Goal: Information Seeking & Learning: Compare options

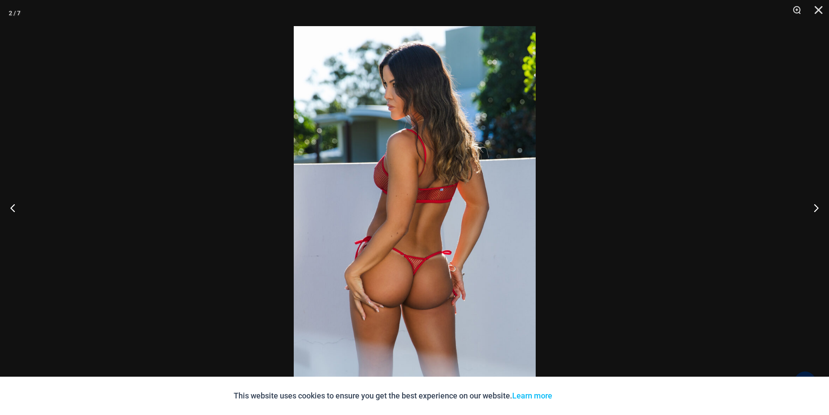
scroll to position [471, 0]
click at [812, 210] on button "Next" at bounding box center [812, 208] width 33 height 44
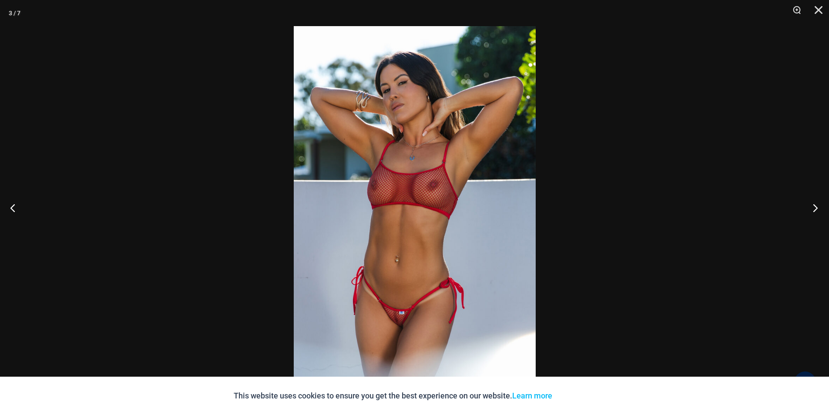
click at [812, 210] on button "Next" at bounding box center [812, 208] width 33 height 44
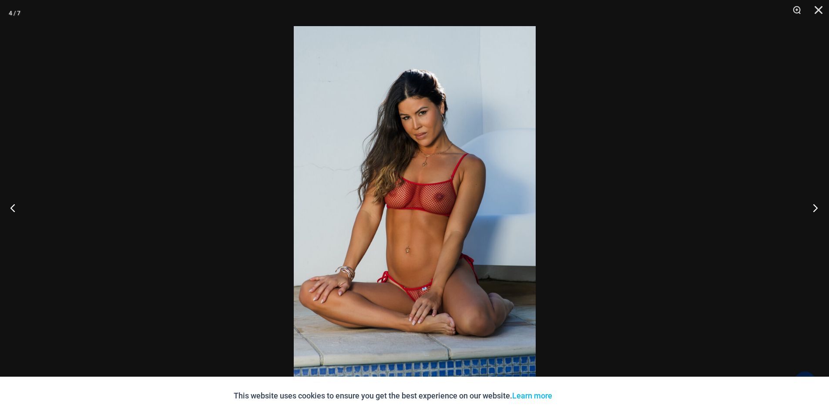
click at [812, 210] on button "Next" at bounding box center [812, 208] width 33 height 44
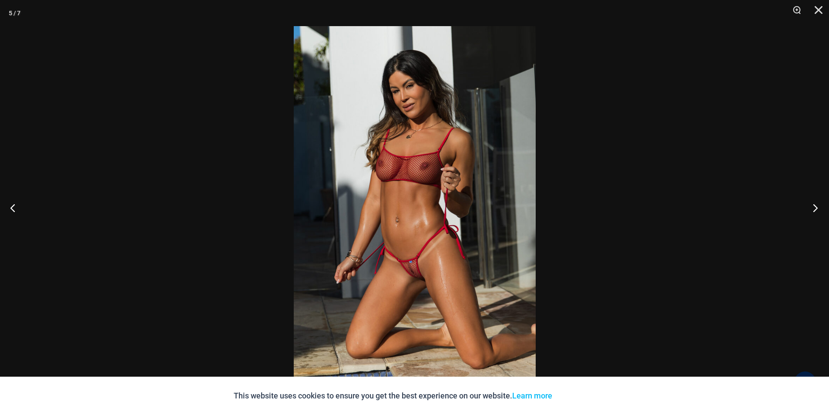
click at [812, 210] on button "Next" at bounding box center [812, 208] width 33 height 44
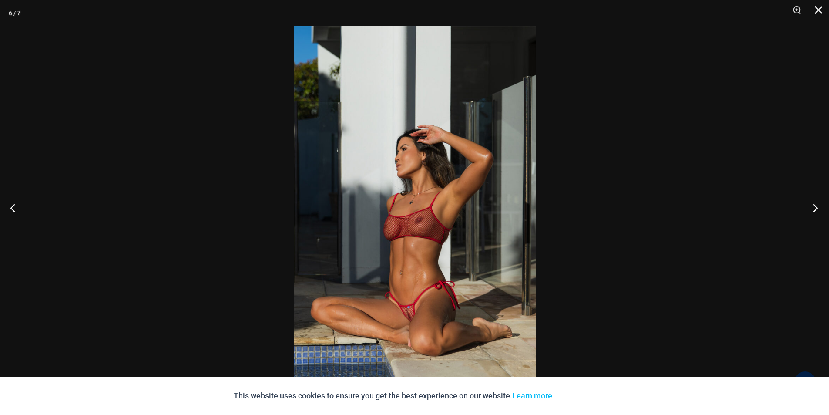
click at [812, 210] on button "Next" at bounding box center [812, 208] width 33 height 44
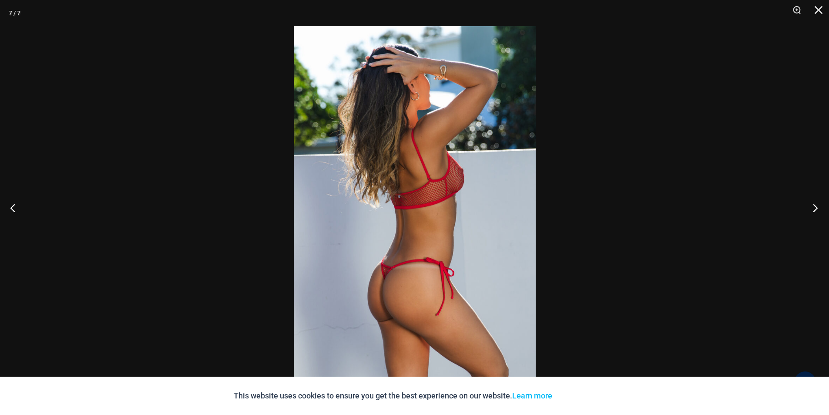
click at [812, 210] on button "Next" at bounding box center [812, 208] width 33 height 44
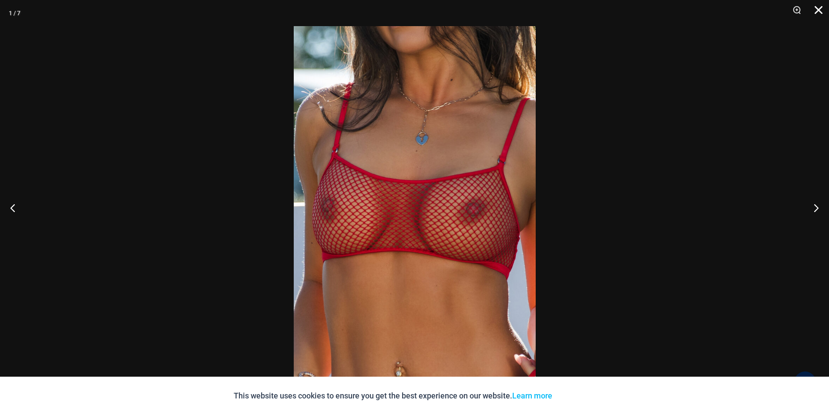
click at [817, 12] on button "Close" at bounding box center [816, 13] width 22 height 26
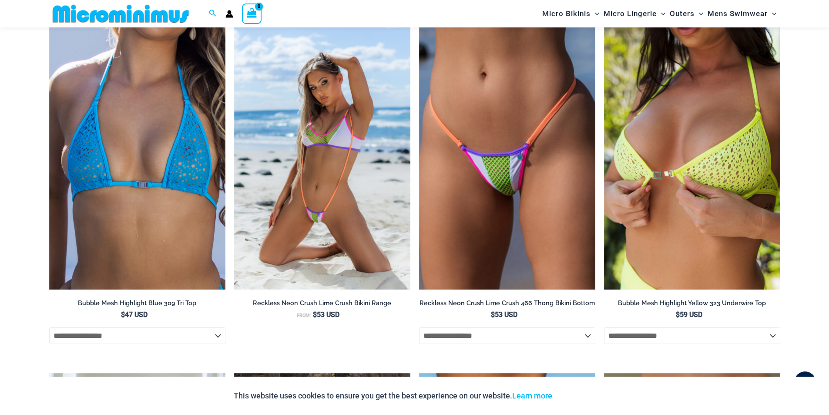
scroll to position [1385, 0]
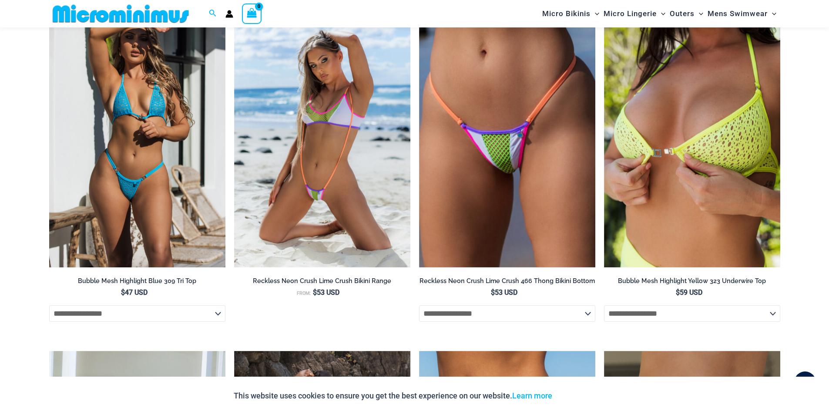
click at [154, 186] on img at bounding box center [137, 135] width 176 height 265
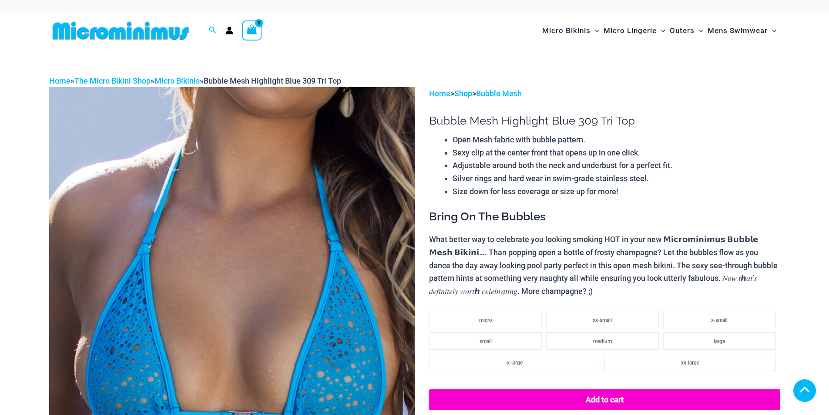
scroll to position [174, 0]
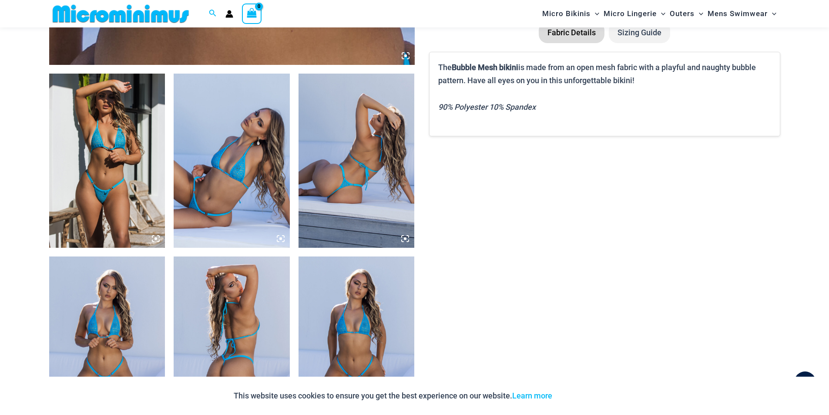
scroll to position [566, 0]
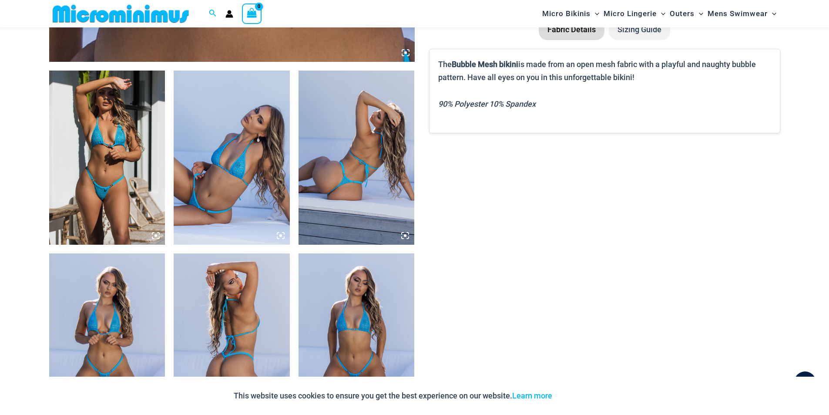
click at [139, 178] on img at bounding box center [107, 158] width 116 height 174
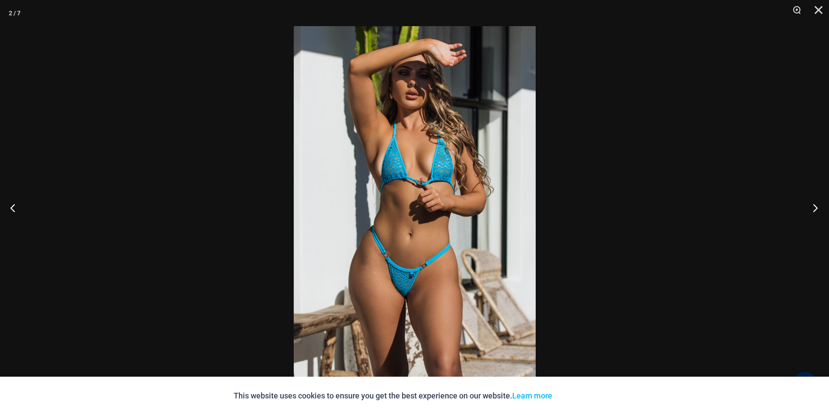
click at [811, 205] on button "Next" at bounding box center [812, 208] width 33 height 44
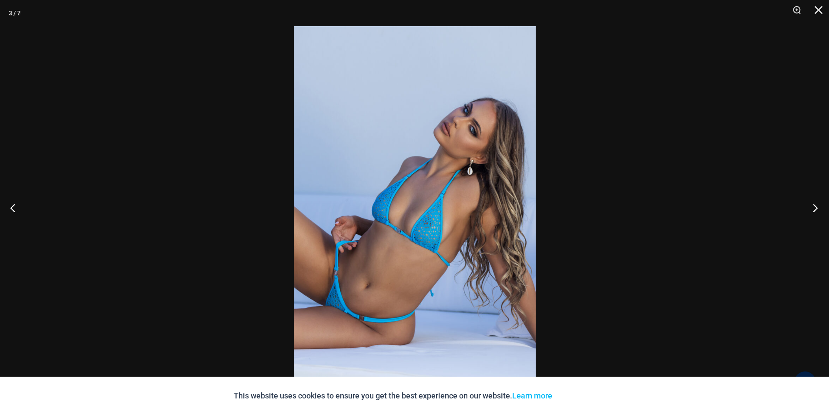
click at [811, 205] on button "Next" at bounding box center [812, 208] width 33 height 44
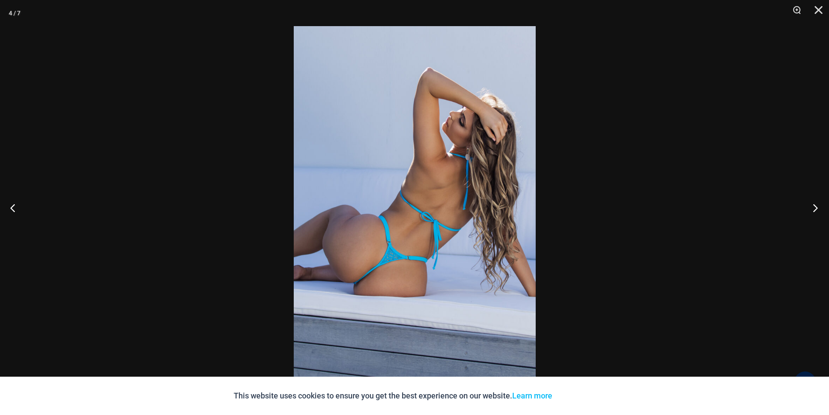
click at [811, 205] on button "Next" at bounding box center [812, 208] width 33 height 44
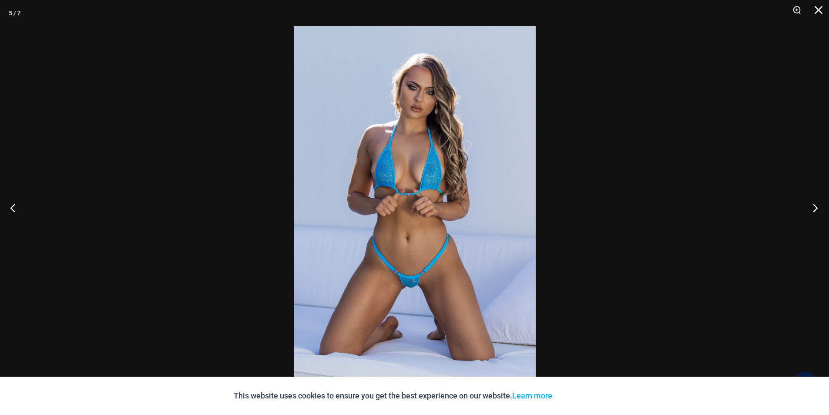
click at [811, 205] on button "Next" at bounding box center [812, 208] width 33 height 44
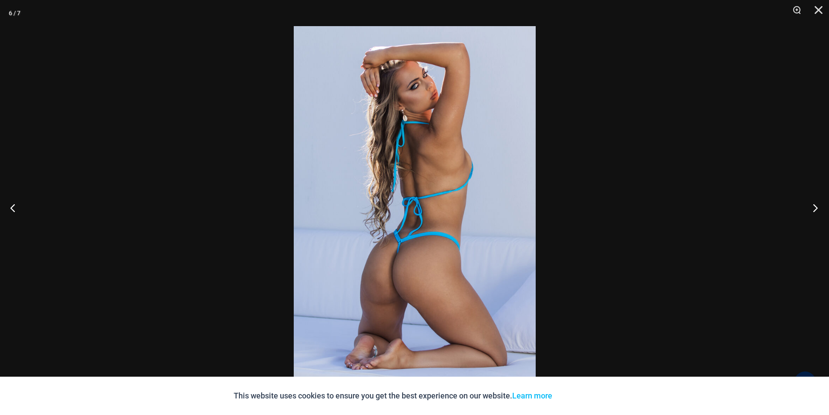
click at [811, 205] on button "Next" at bounding box center [812, 208] width 33 height 44
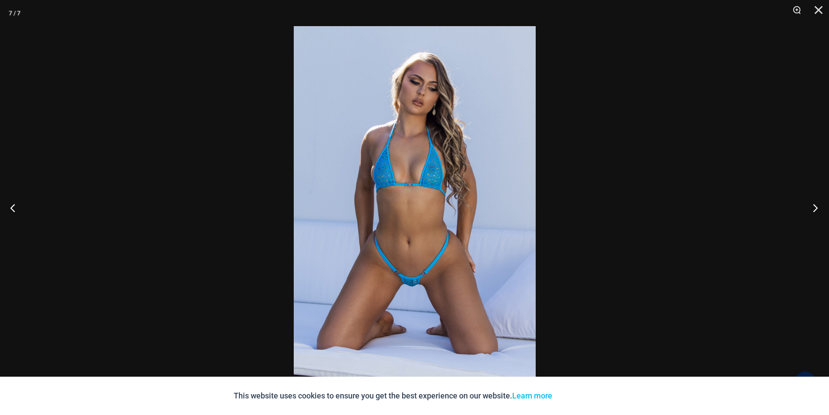
click at [811, 205] on button "Next" at bounding box center [812, 208] width 33 height 44
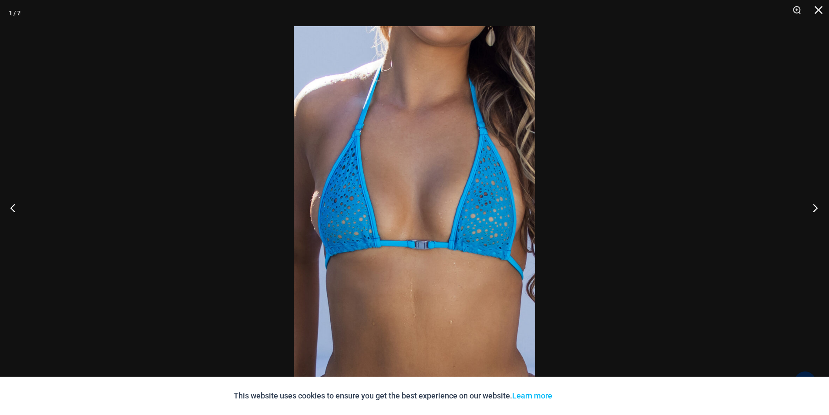
click at [811, 205] on button "Next" at bounding box center [812, 208] width 33 height 44
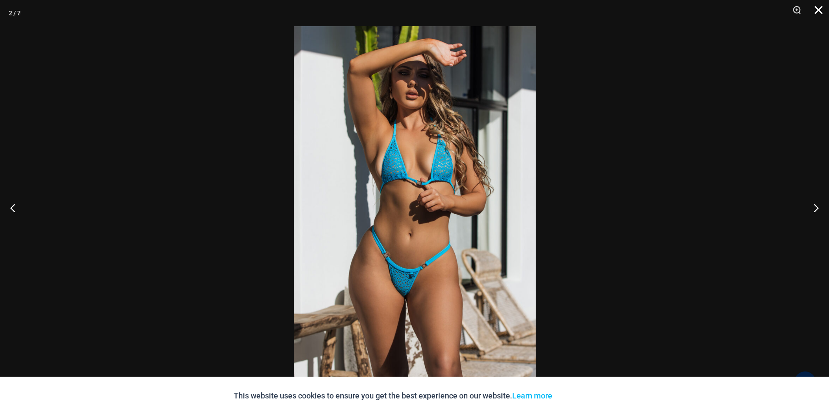
click at [818, 10] on button "Close" at bounding box center [816, 13] width 22 height 26
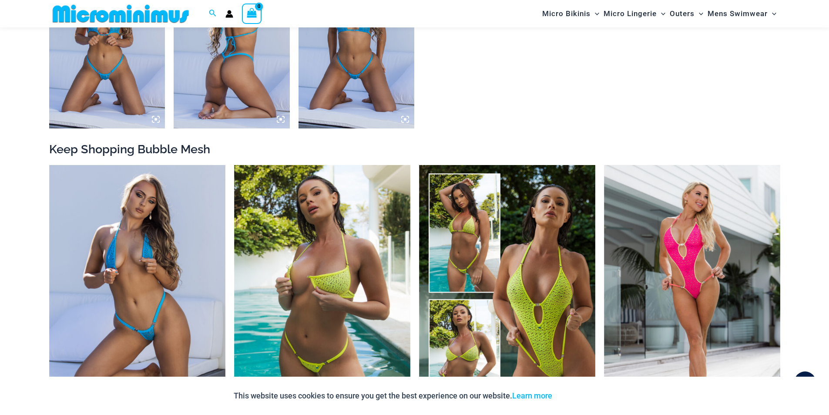
scroll to position [914, 0]
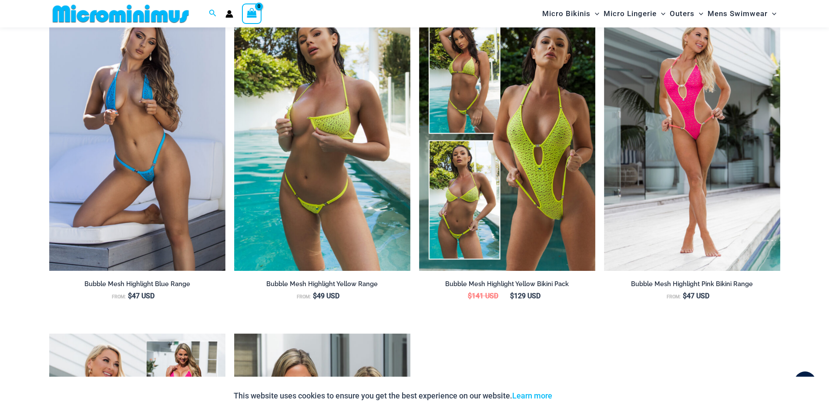
scroll to position [1044, 0]
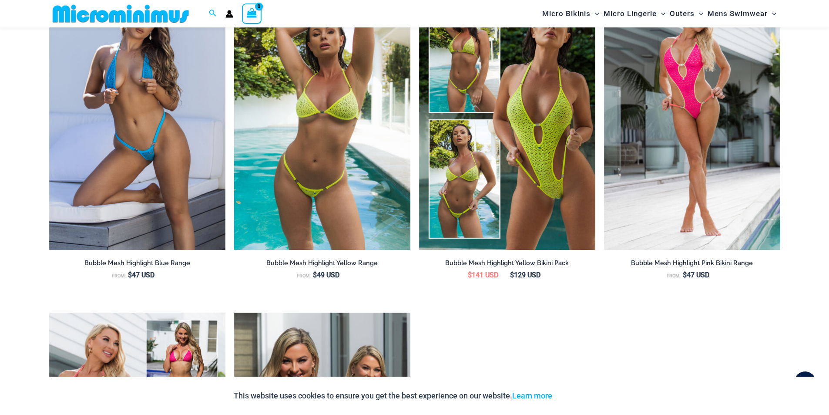
click at [362, 222] on img at bounding box center [322, 117] width 176 height 265
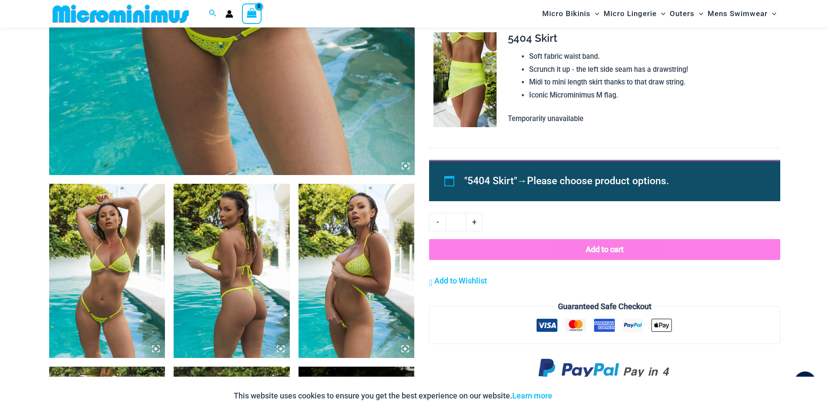
scroll to position [472, 0]
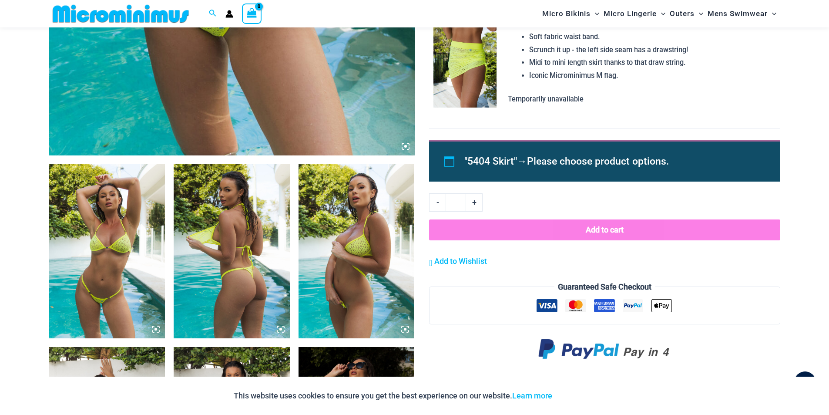
click at [133, 262] on img at bounding box center [107, 251] width 116 height 174
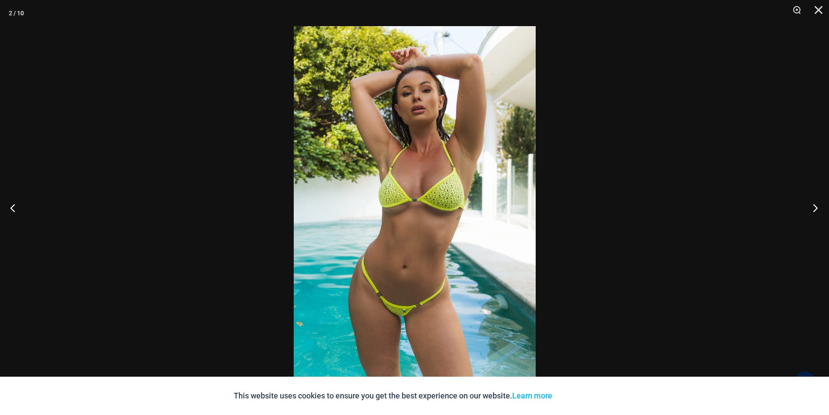
click at [810, 204] on button "Next" at bounding box center [812, 208] width 33 height 44
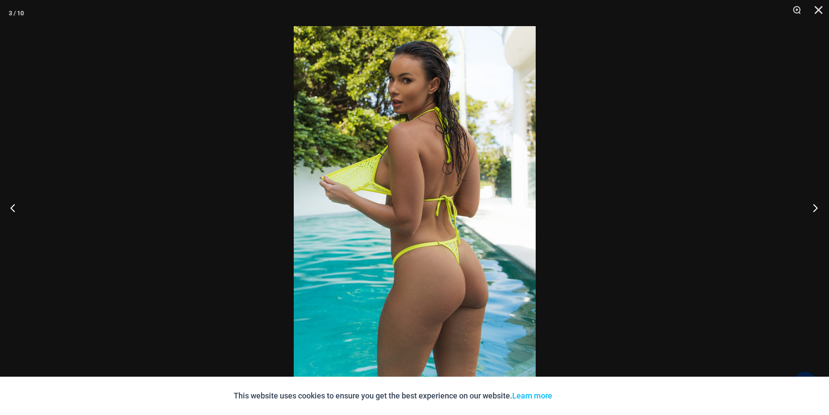
click at [810, 204] on button "Next" at bounding box center [812, 208] width 33 height 44
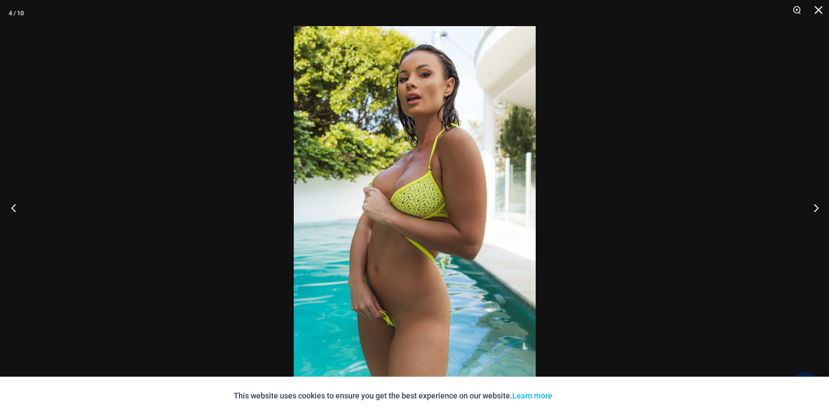
click at [9, 211] on button "Previous" at bounding box center [16, 208] width 33 height 44
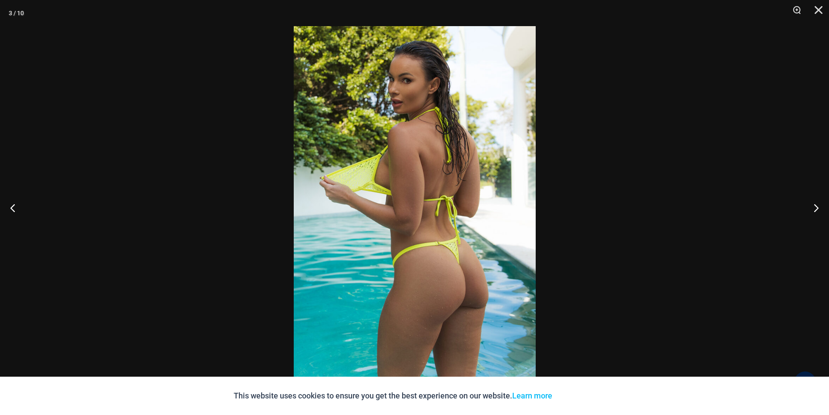
click at [380, 183] on img at bounding box center [415, 207] width 242 height 363
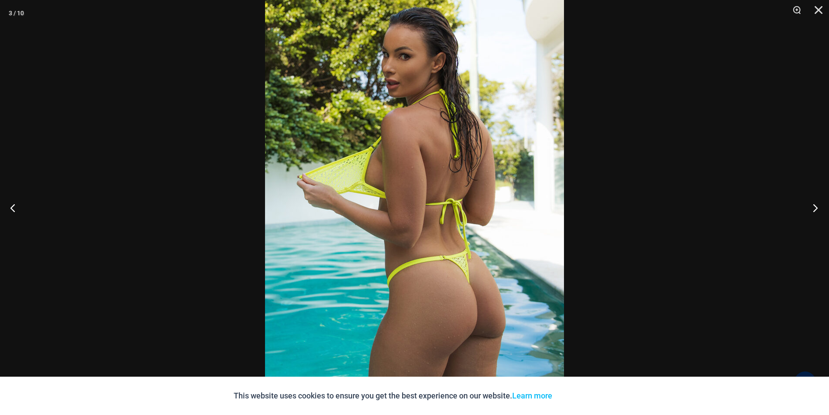
click at [811, 204] on button "Next" at bounding box center [812, 208] width 33 height 44
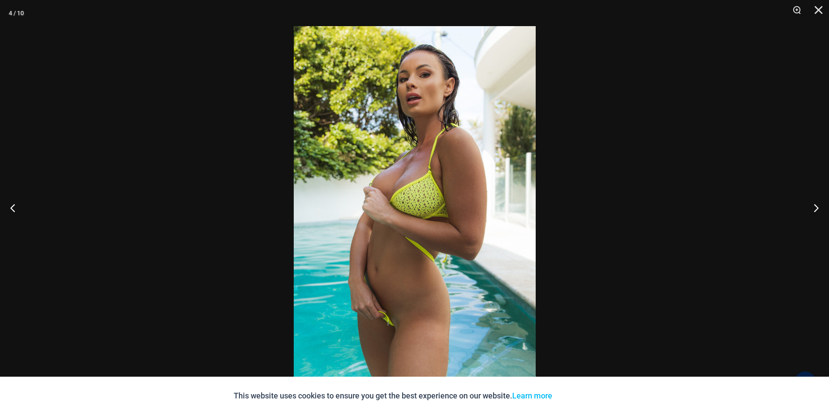
click at [356, 187] on img at bounding box center [415, 207] width 242 height 363
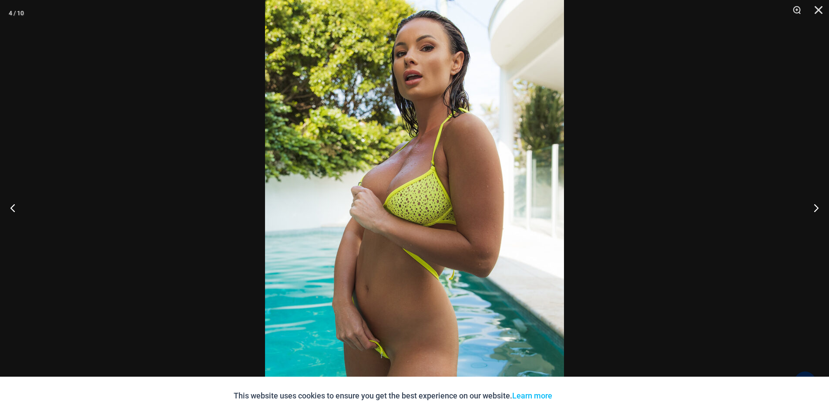
click at [368, 188] on img at bounding box center [414, 212] width 299 height 448
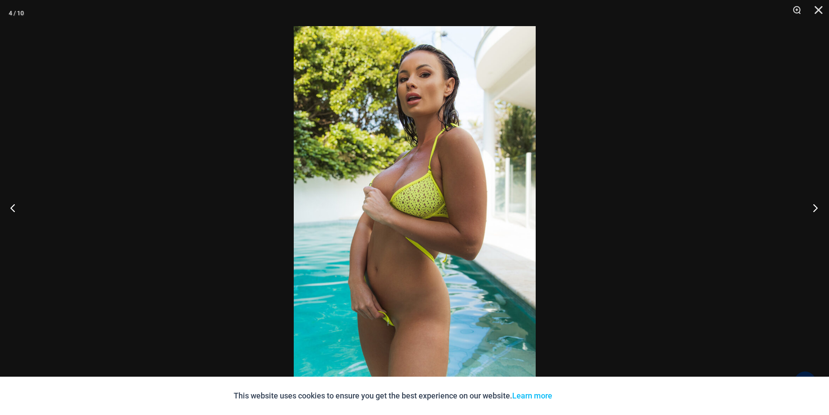
click at [815, 205] on button "Next" at bounding box center [812, 208] width 33 height 44
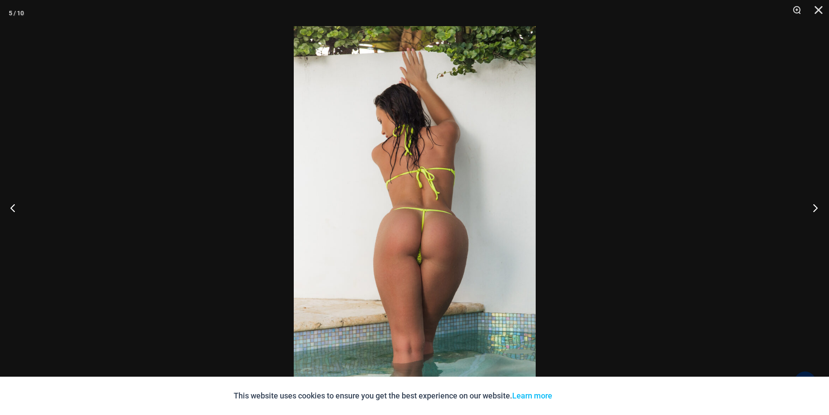
click at [815, 205] on button "Next" at bounding box center [812, 208] width 33 height 44
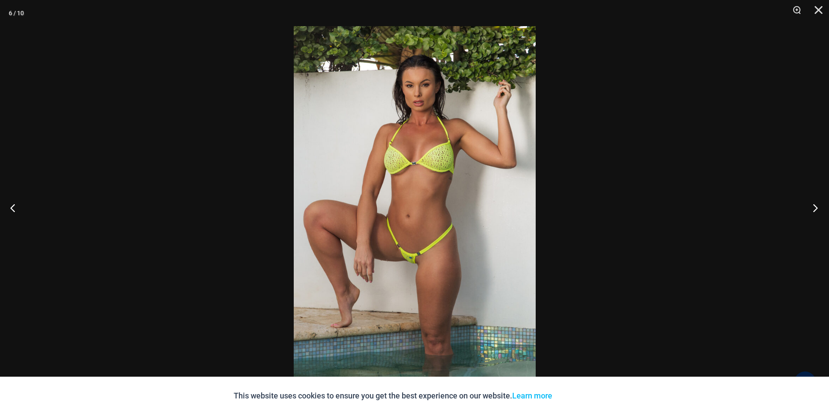
click at [815, 205] on button "Next" at bounding box center [812, 208] width 33 height 44
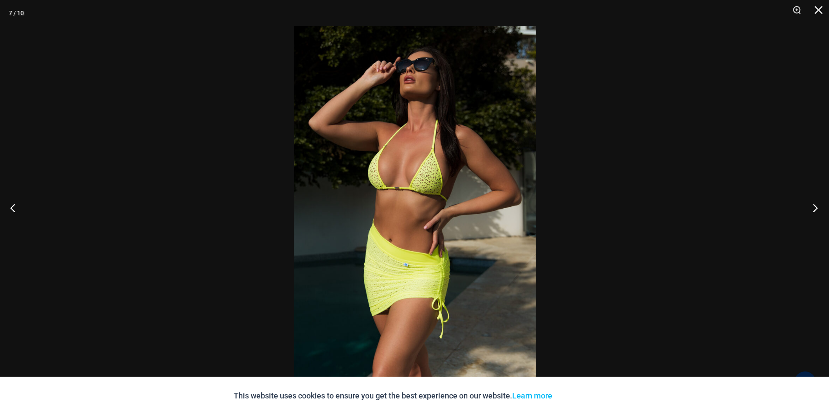
click at [815, 205] on button "Next" at bounding box center [812, 208] width 33 height 44
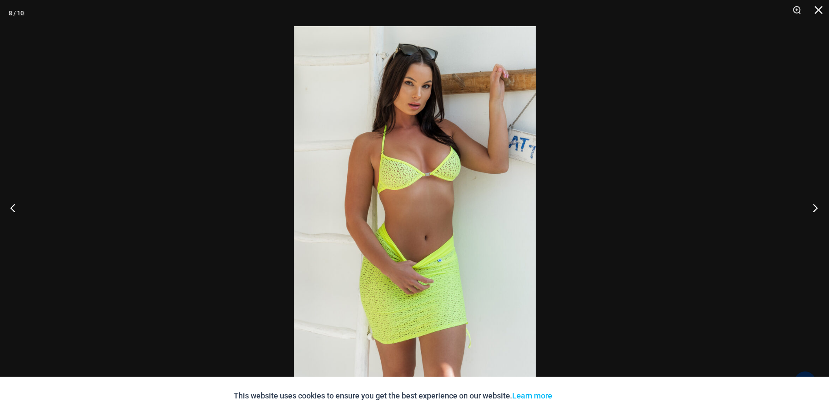
click at [815, 205] on button "Next" at bounding box center [812, 208] width 33 height 44
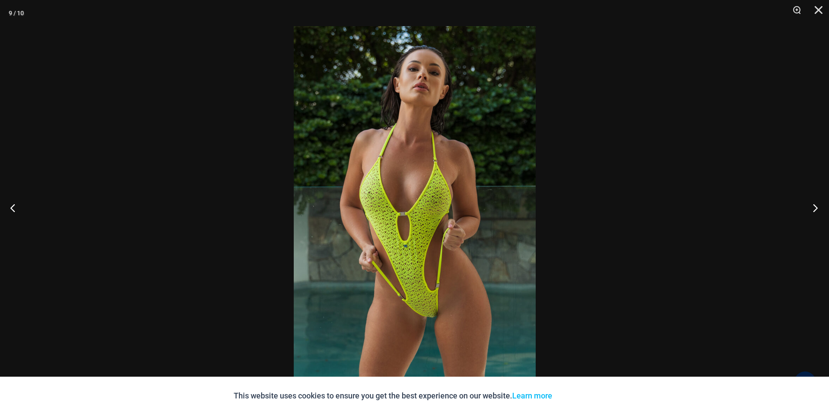
click at [815, 205] on button "Next" at bounding box center [812, 208] width 33 height 44
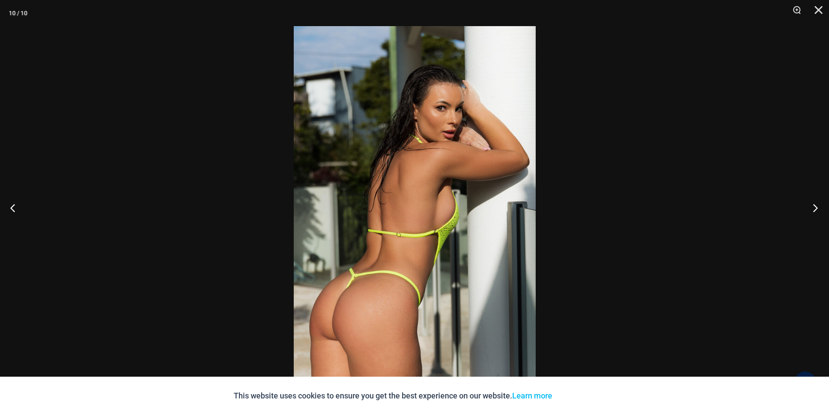
click at [815, 205] on button "Next" at bounding box center [812, 208] width 33 height 44
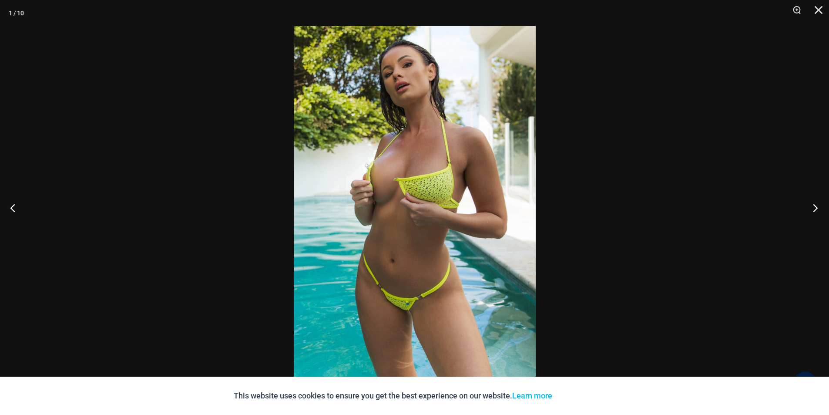
click at [815, 205] on button "Next" at bounding box center [812, 208] width 33 height 44
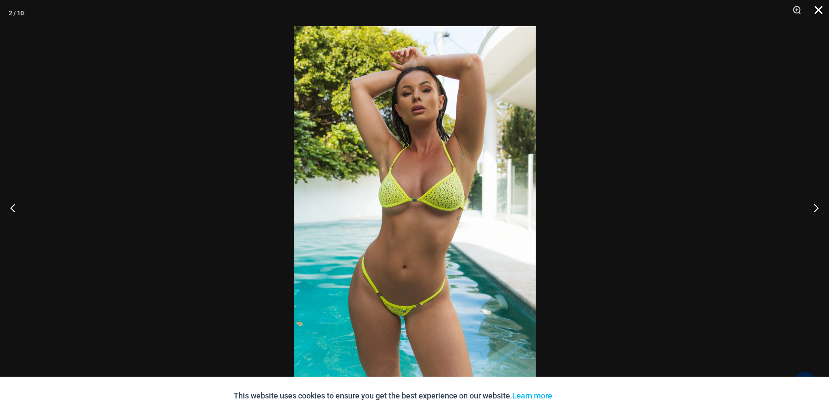
click at [819, 4] on button "Close" at bounding box center [816, 13] width 22 height 26
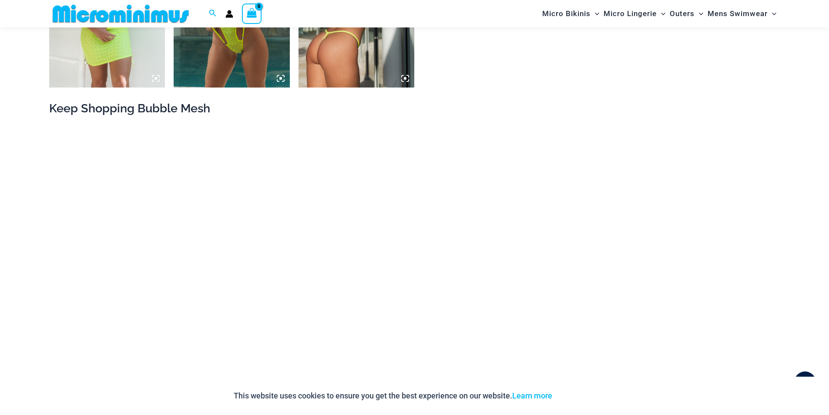
scroll to position [1125, 0]
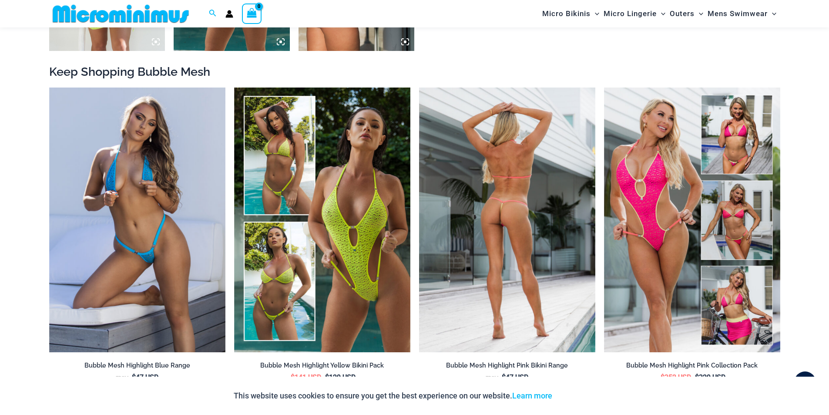
click at [526, 204] on img at bounding box center [507, 219] width 176 height 265
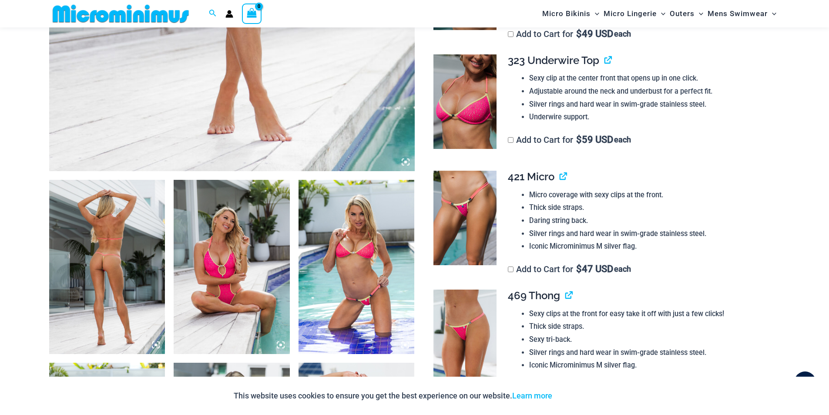
scroll to position [471, 0]
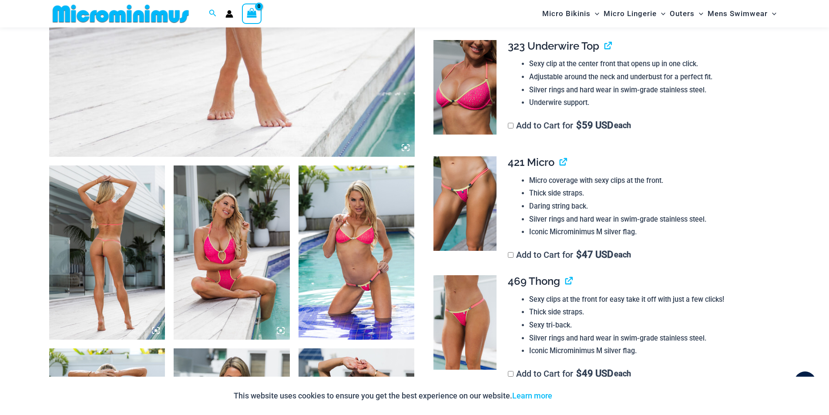
click at [82, 275] on img at bounding box center [107, 252] width 116 height 174
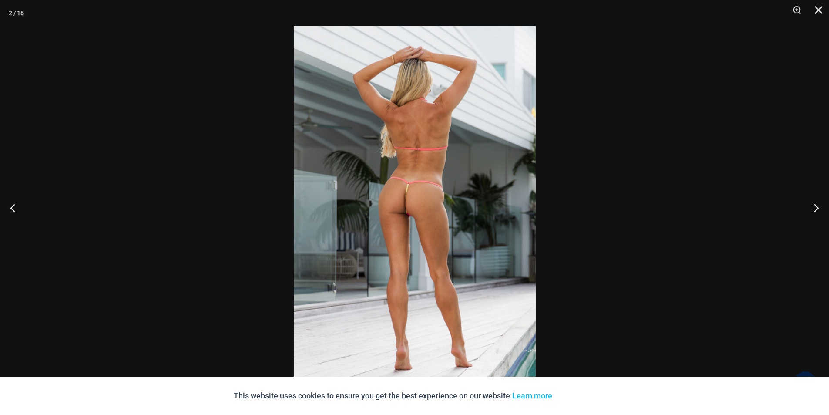
click at [378, 212] on img at bounding box center [415, 207] width 242 height 363
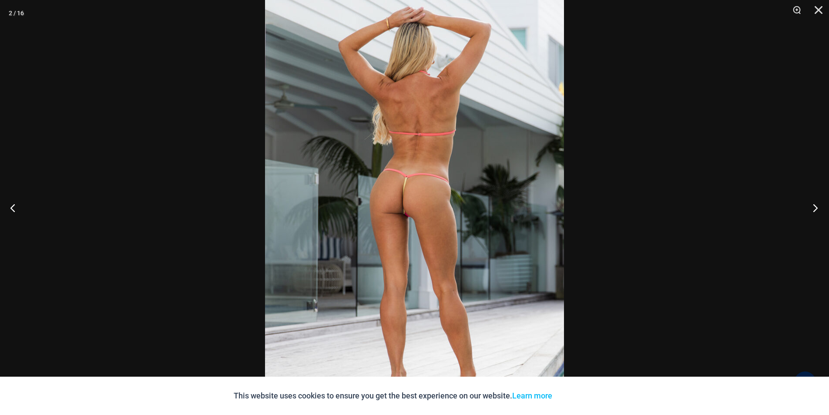
click at [810, 210] on button "Next" at bounding box center [812, 208] width 33 height 44
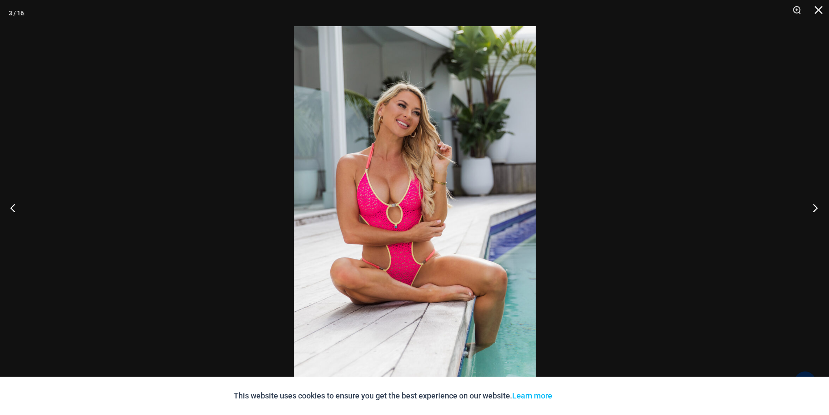
click at [810, 210] on button "Next" at bounding box center [812, 208] width 33 height 44
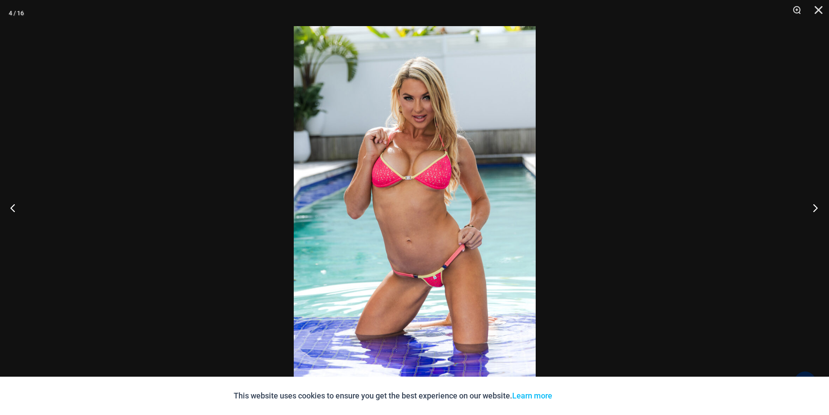
click at [810, 210] on button "Next" at bounding box center [812, 208] width 33 height 44
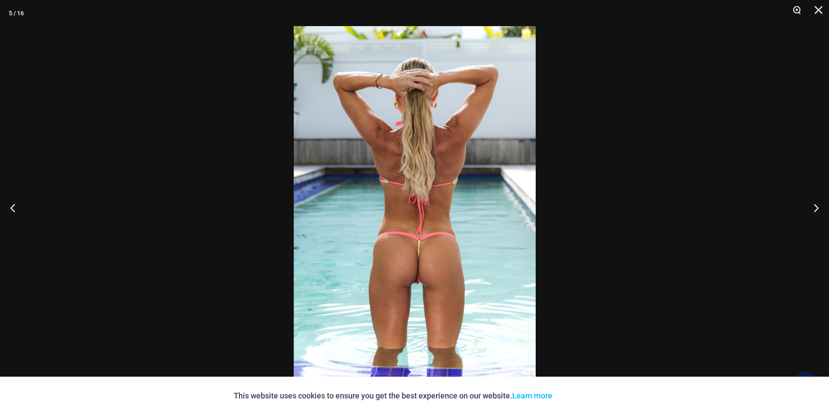
click at [794, 6] on button "Zoom" at bounding box center [794, 13] width 22 height 26
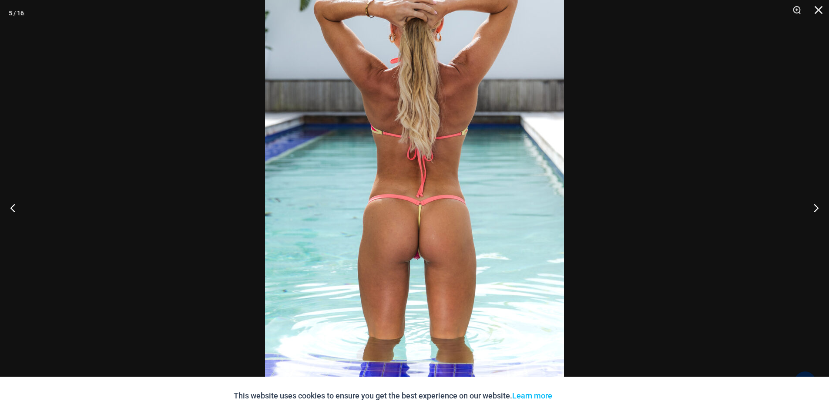
click at [415, 257] on img at bounding box center [414, 164] width 299 height 448
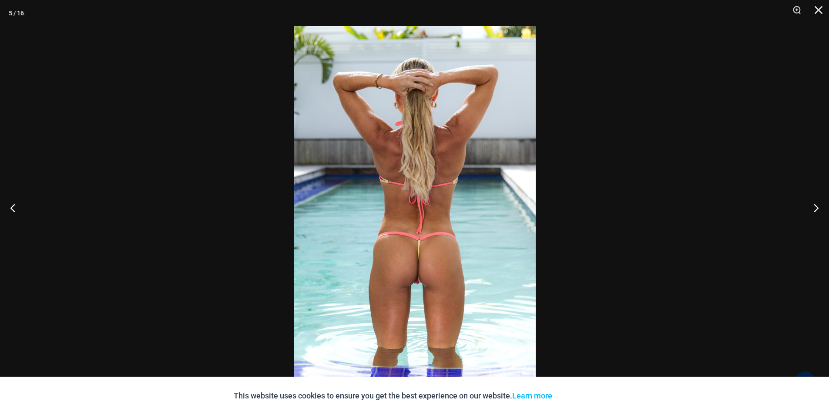
click at [415, 257] on img at bounding box center [415, 207] width 242 height 363
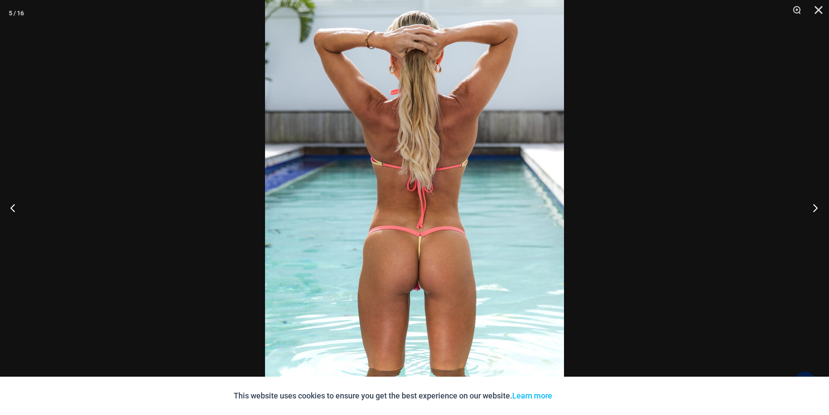
click at [819, 207] on button "Next" at bounding box center [812, 208] width 33 height 44
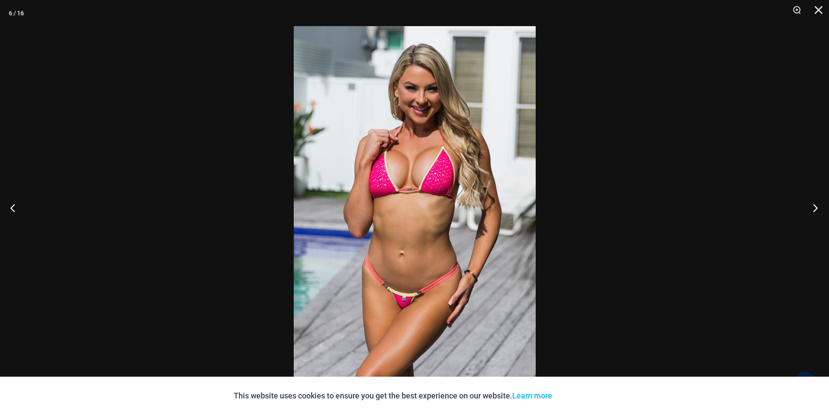
click at [818, 206] on button "Next" at bounding box center [812, 208] width 33 height 44
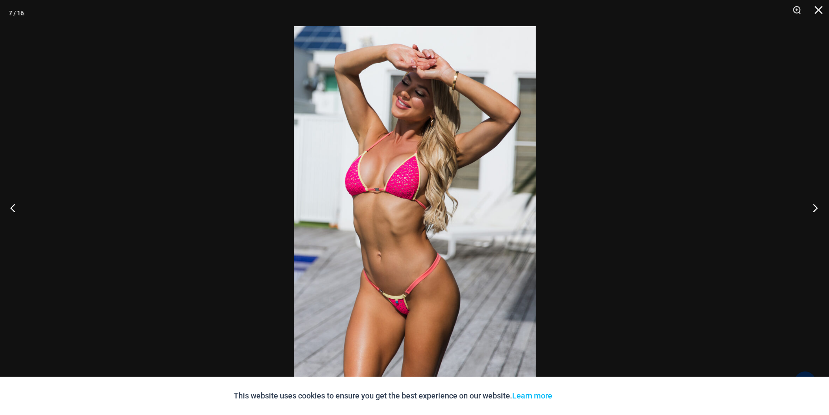
click at [818, 206] on button "Next" at bounding box center [812, 208] width 33 height 44
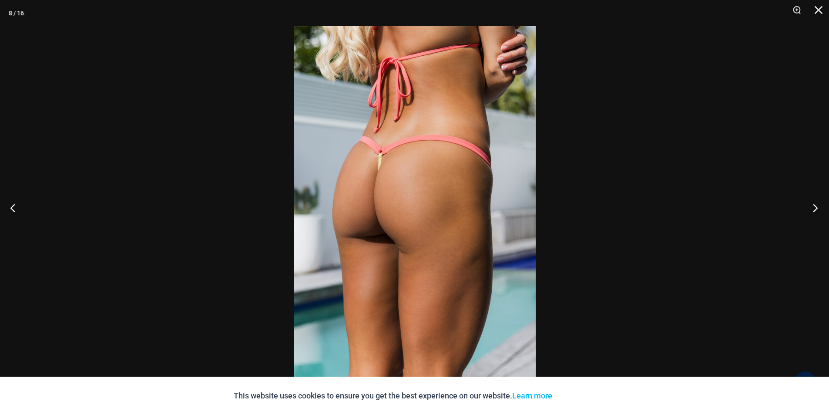
click at [818, 206] on button "Next" at bounding box center [812, 208] width 33 height 44
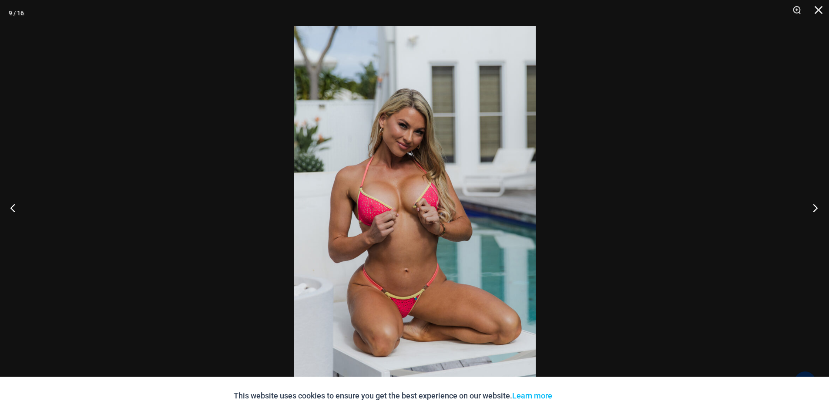
click at [818, 206] on button "Next" at bounding box center [812, 208] width 33 height 44
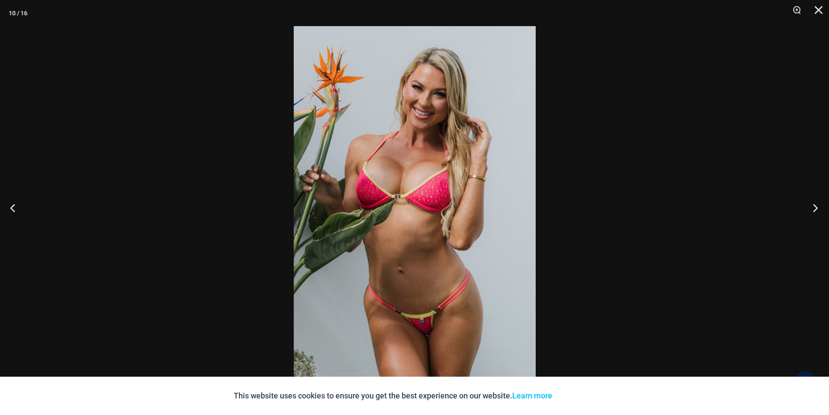
click at [818, 206] on button "Next" at bounding box center [812, 208] width 33 height 44
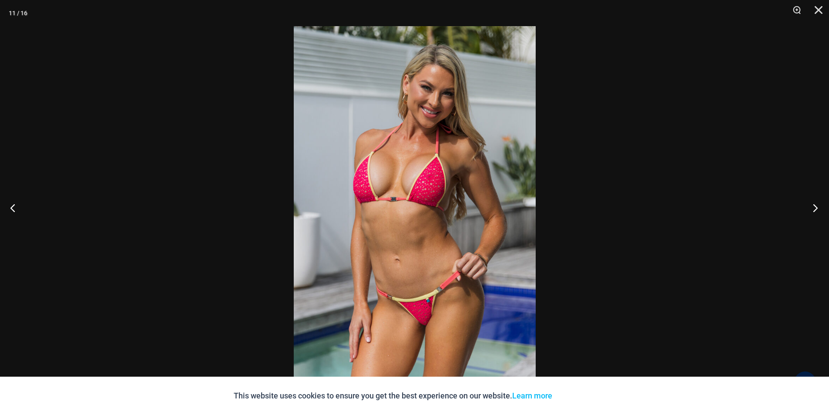
click at [818, 206] on button "Next" at bounding box center [812, 208] width 33 height 44
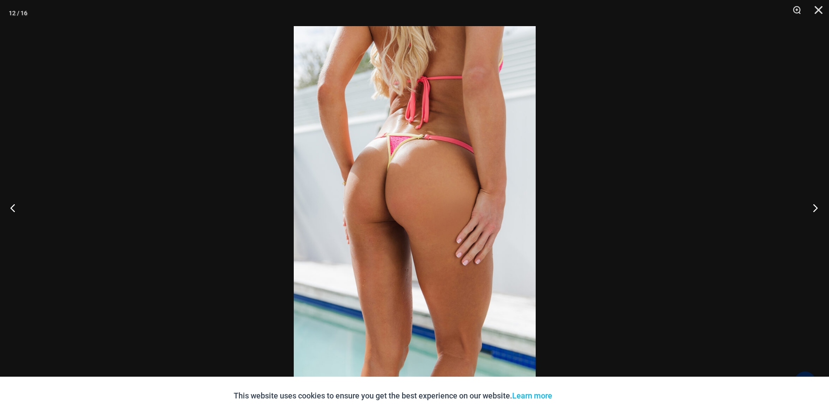
click at [818, 206] on button "Next" at bounding box center [812, 208] width 33 height 44
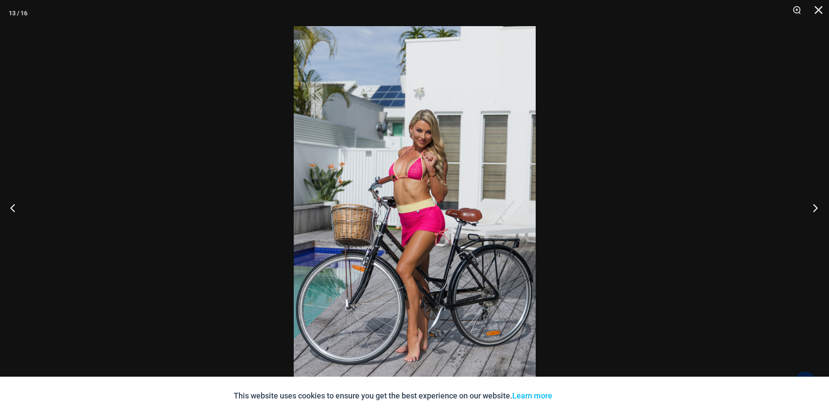
click at [816, 198] on button "Next" at bounding box center [812, 208] width 33 height 44
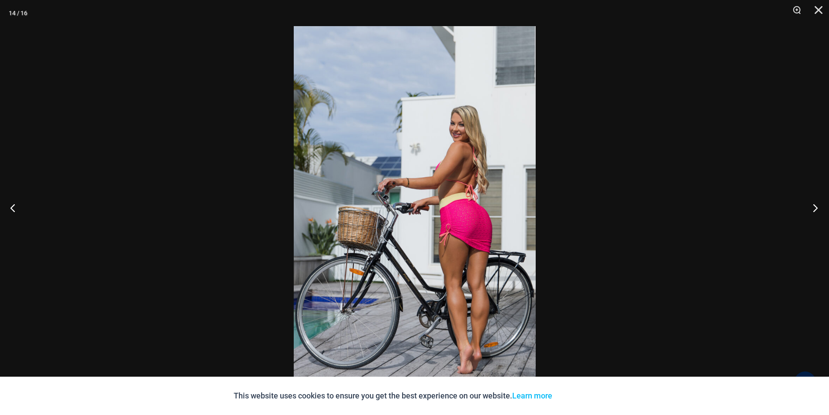
click at [816, 207] on button "Next" at bounding box center [812, 208] width 33 height 44
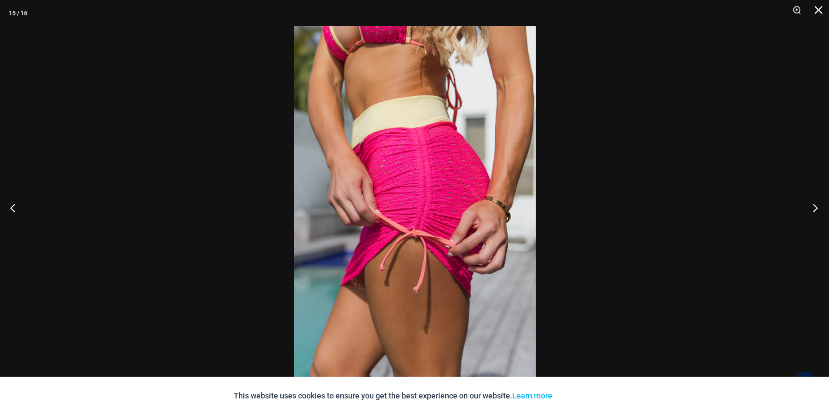
click at [816, 207] on button "Next" at bounding box center [812, 208] width 33 height 44
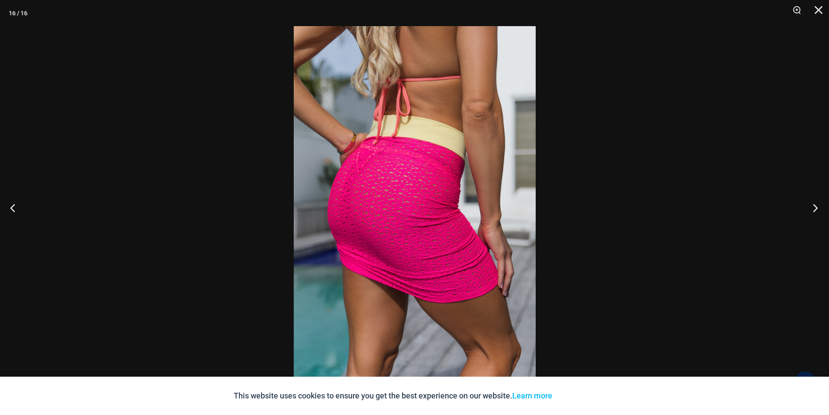
click at [816, 207] on button "Next" at bounding box center [812, 208] width 33 height 44
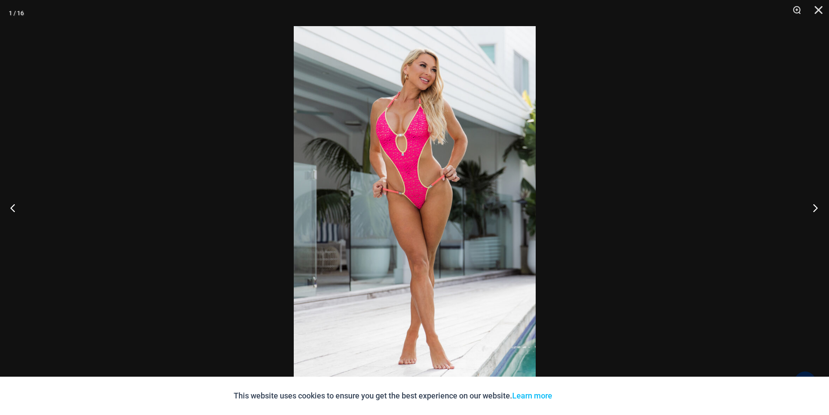
click at [816, 207] on button "Next" at bounding box center [812, 208] width 33 height 44
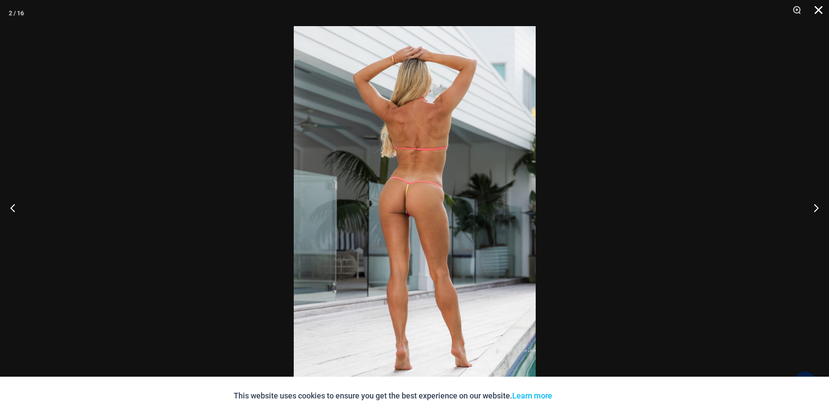
click at [817, 11] on button "Close" at bounding box center [816, 13] width 22 height 26
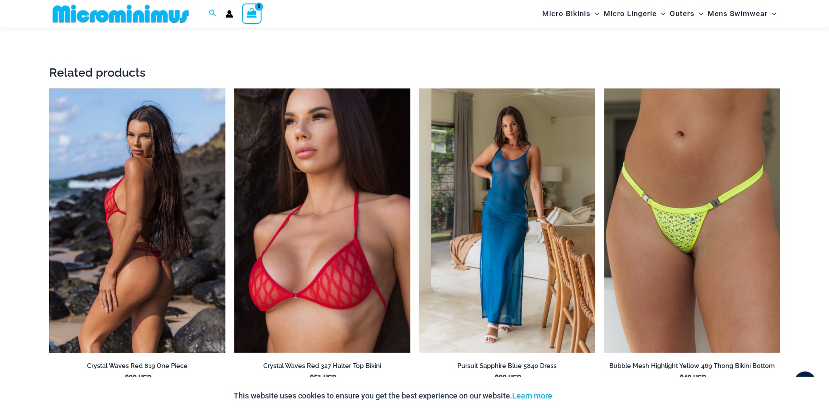
scroll to position [1864, 0]
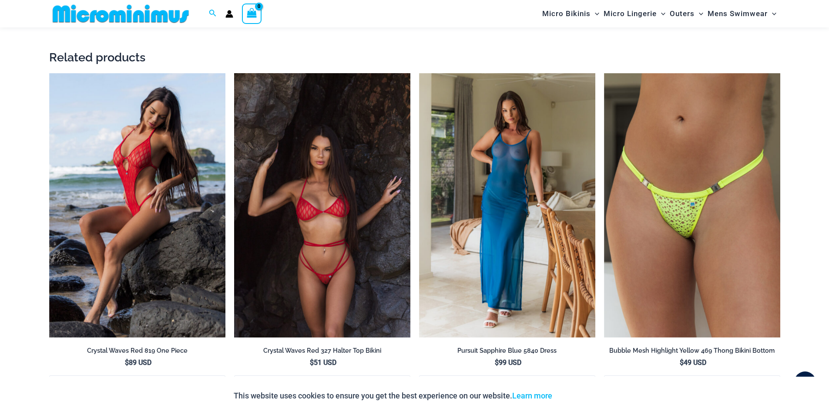
click at [332, 275] on img at bounding box center [322, 205] width 176 height 265
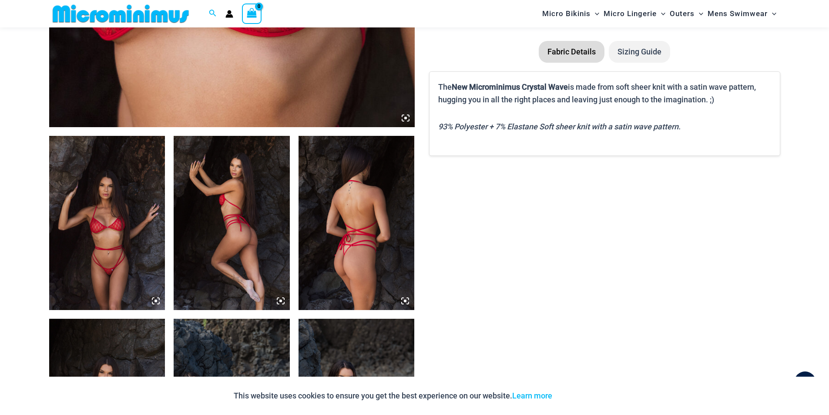
scroll to position [520, 0]
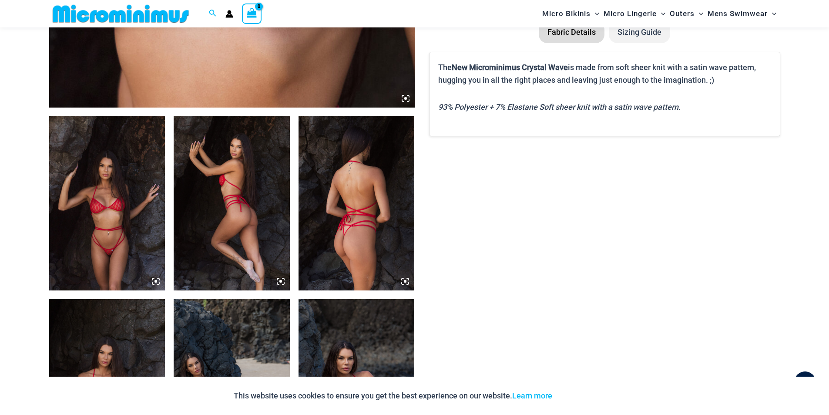
click at [131, 257] on img at bounding box center [107, 203] width 116 height 174
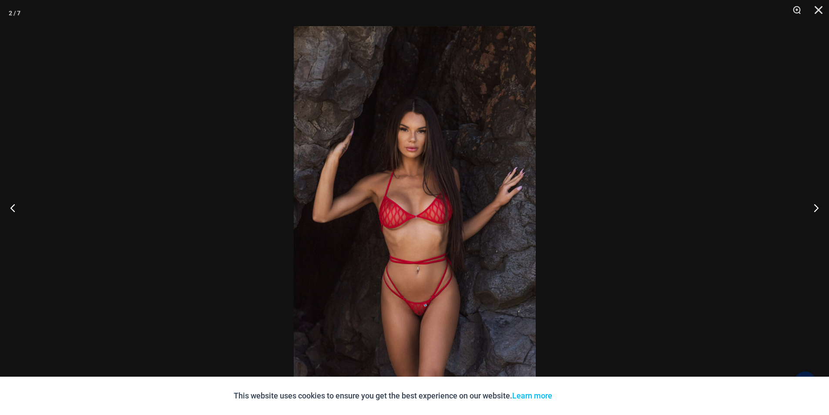
click at [467, 225] on img at bounding box center [415, 207] width 242 height 363
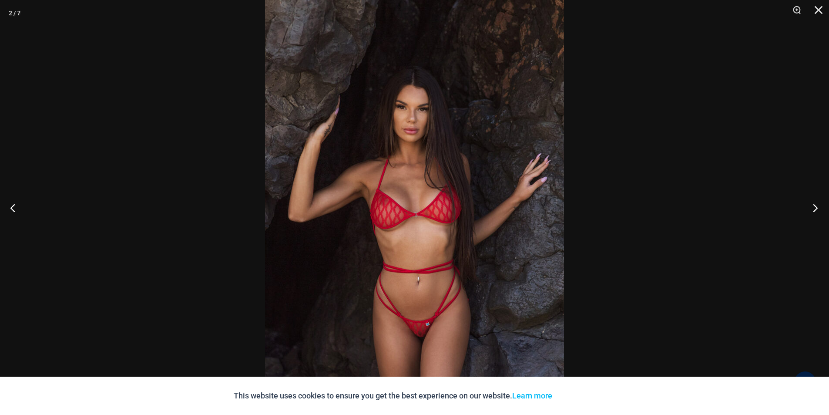
click at [813, 205] on button "Next" at bounding box center [812, 208] width 33 height 44
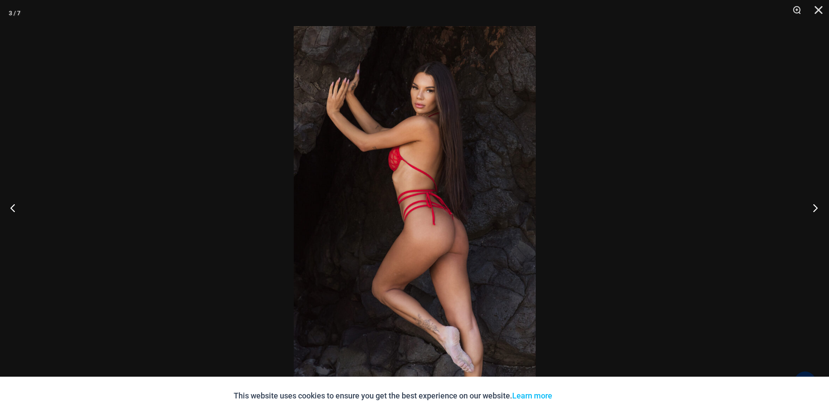
click at [813, 205] on button "Next" at bounding box center [812, 208] width 33 height 44
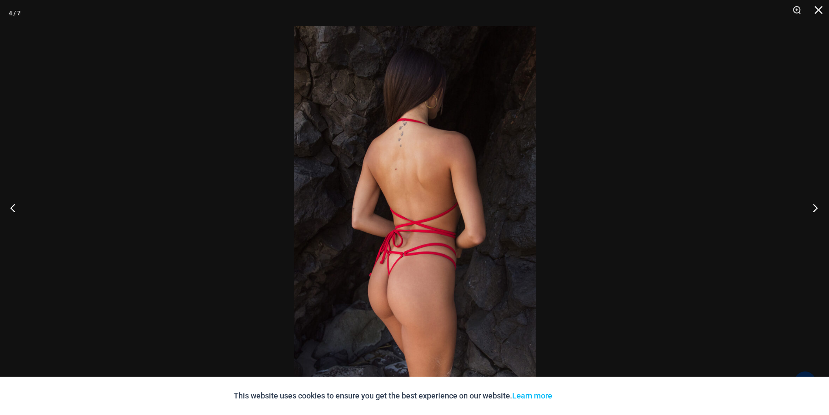
click at [813, 205] on button "Next" at bounding box center [812, 208] width 33 height 44
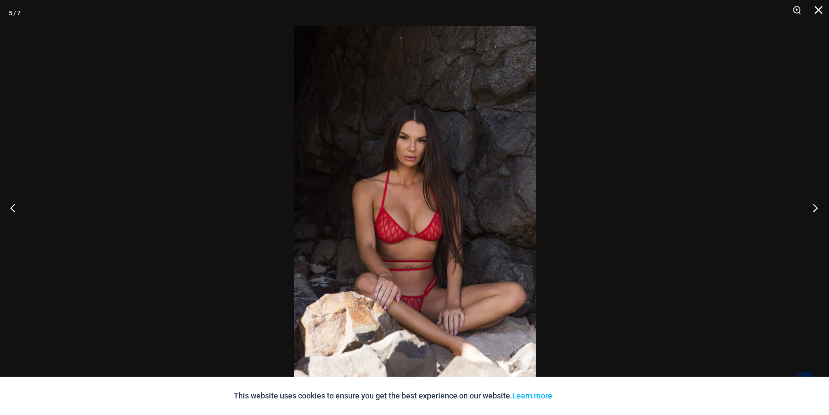
click at [813, 205] on button "Next" at bounding box center [812, 208] width 33 height 44
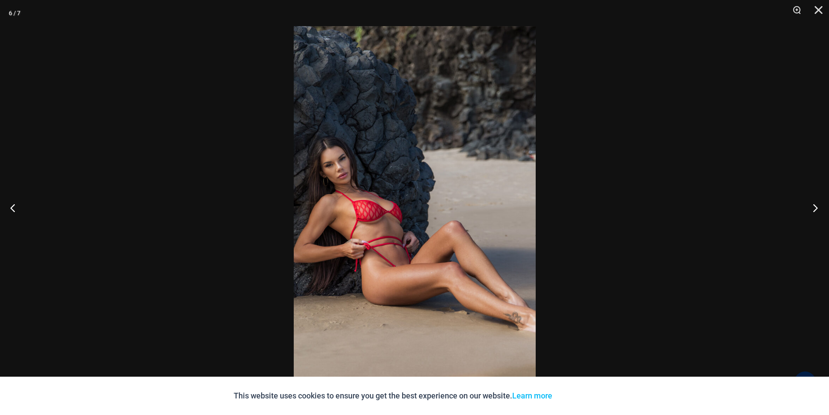
click at [813, 205] on button "Next" at bounding box center [812, 208] width 33 height 44
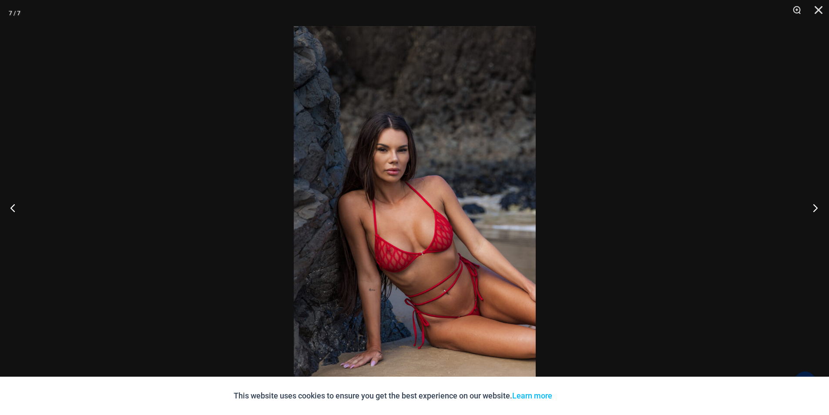
click at [813, 205] on button "Next" at bounding box center [812, 208] width 33 height 44
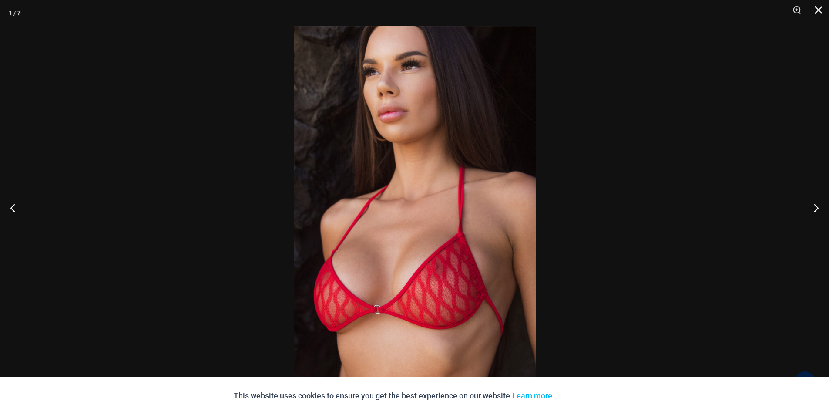
click at [451, 269] on img at bounding box center [415, 207] width 242 height 363
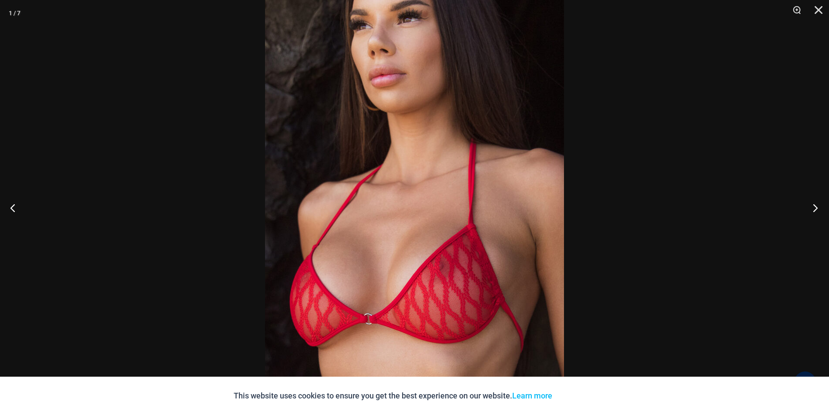
click at [814, 206] on button "Next" at bounding box center [812, 208] width 33 height 44
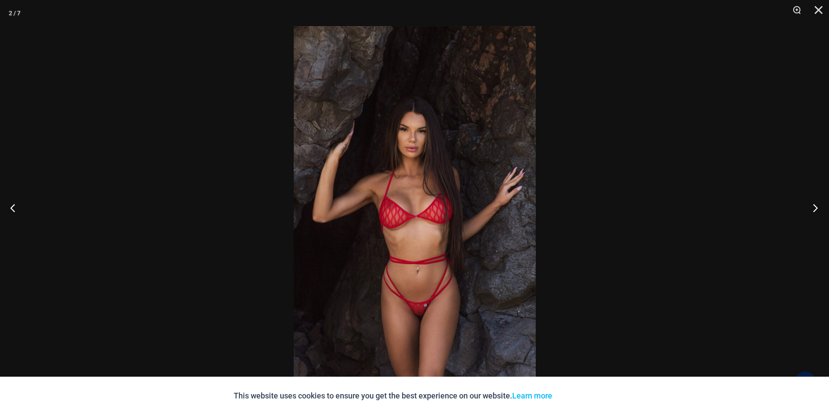
click at [814, 206] on button "Next" at bounding box center [812, 208] width 33 height 44
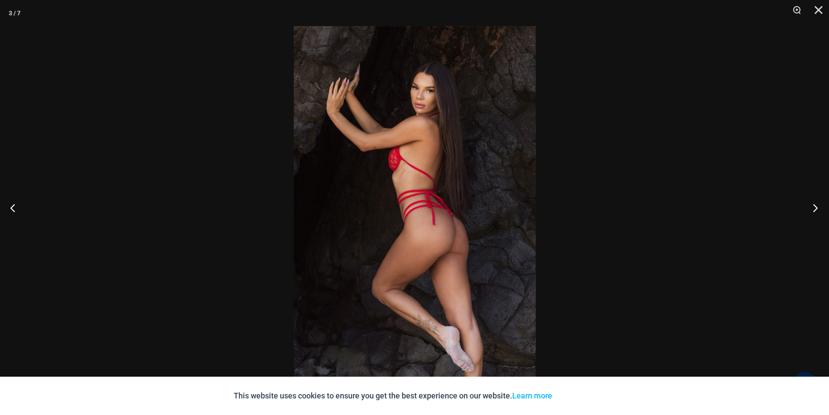
click at [814, 206] on button "Next" at bounding box center [812, 208] width 33 height 44
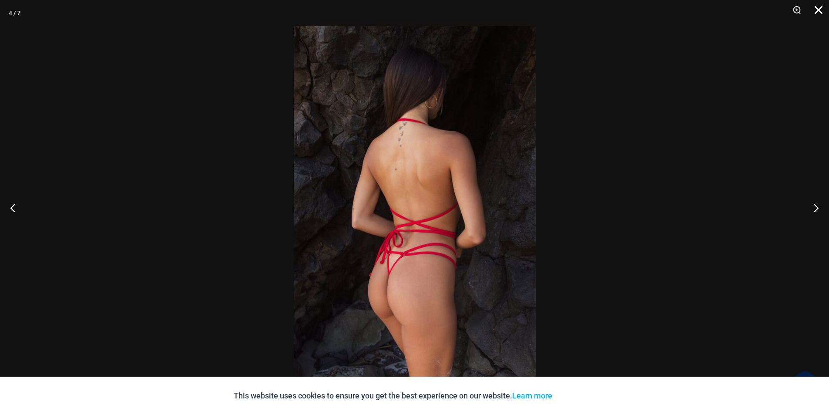
click at [821, 8] on button "Close" at bounding box center [816, 13] width 22 height 26
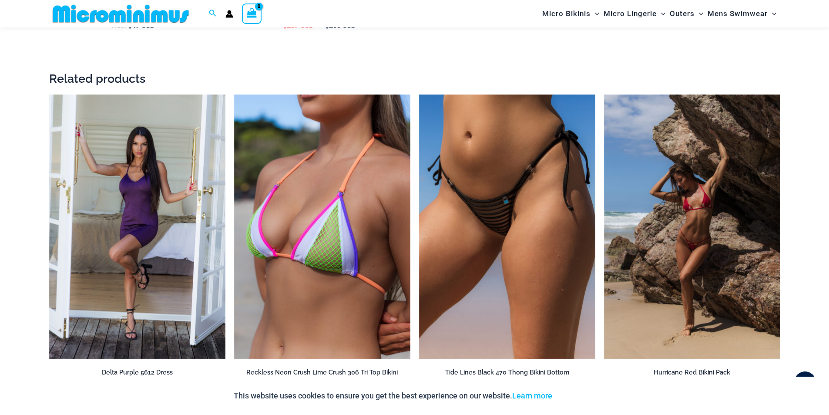
scroll to position [1695, 0]
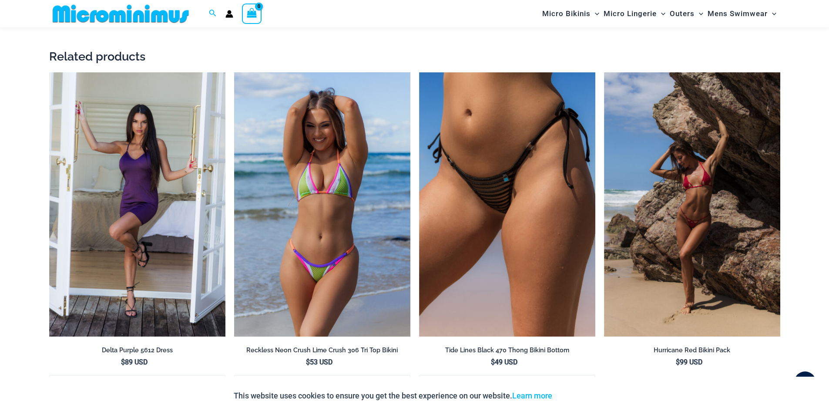
click at [335, 212] on img at bounding box center [322, 204] width 176 height 265
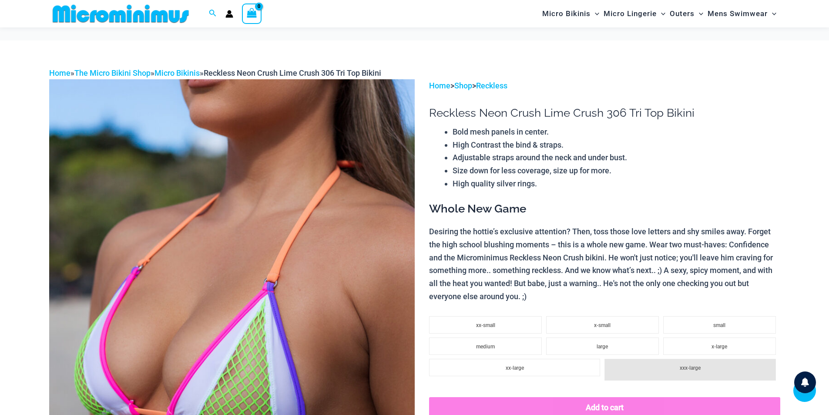
scroll to position [522, 0]
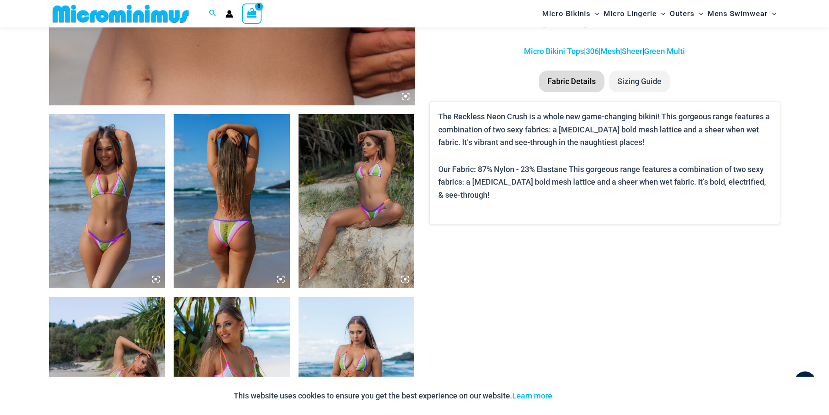
click at [93, 233] on img at bounding box center [107, 201] width 116 height 174
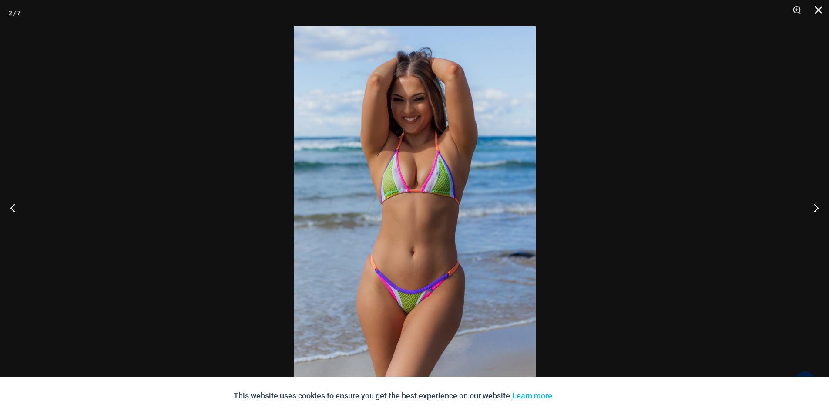
click at [471, 183] on img at bounding box center [415, 207] width 242 height 363
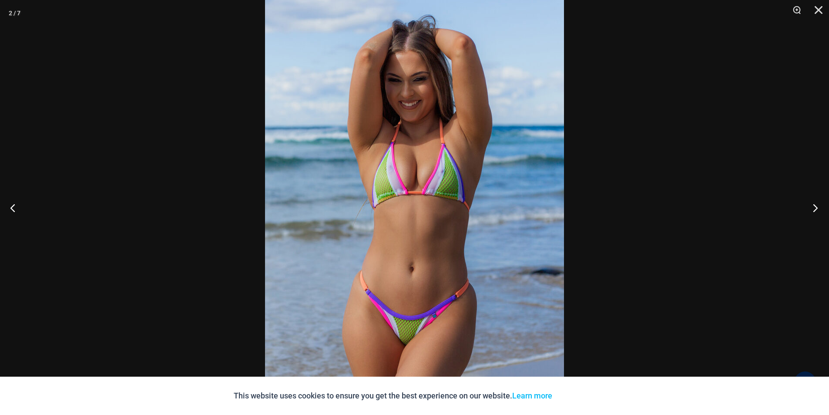
click at [811, 204] on button "Next" at bounding box center [812, 208] width 33 height 44
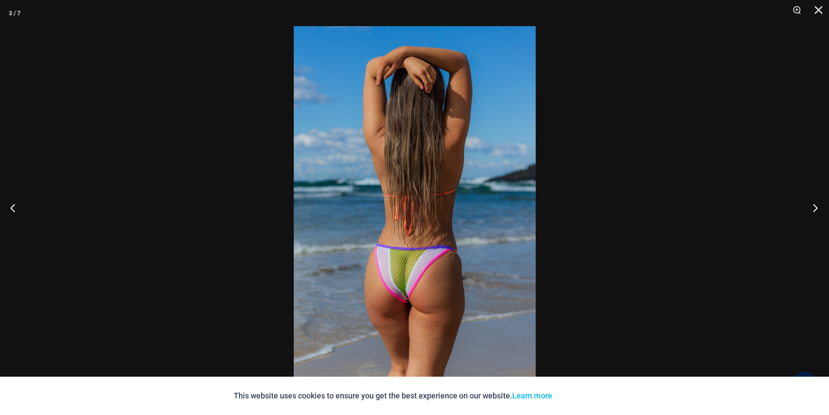
click at [811, 204] on button "Next" at bounding box center [812, 208] width 33 height 44
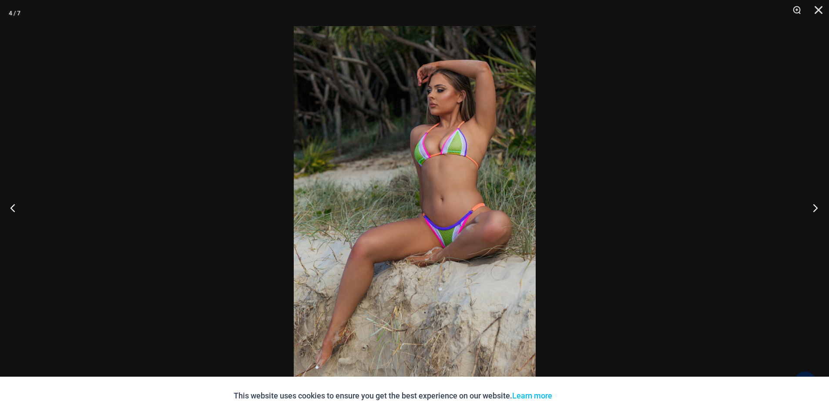
click at [811, 204] on button "Next" at bounding box center [812, 208] width 33 height 44
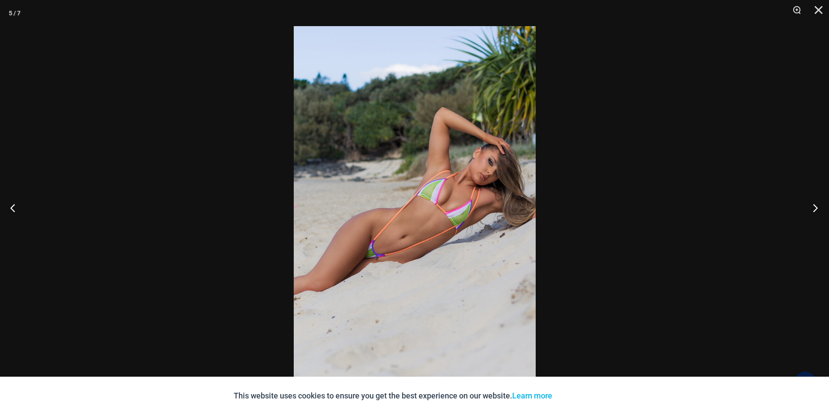
click at [811, 204] on button "Next" at bounding box center [812, 208] width 33 height 44
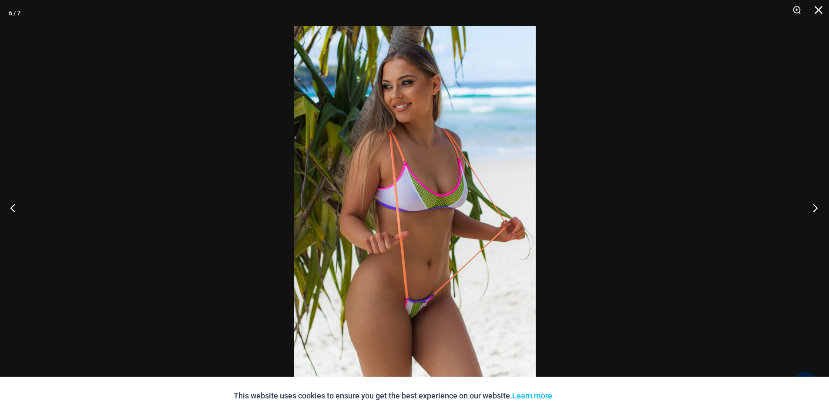
click at [811, 204] on button "Next" at bounding box center [812, 208] width 33 height 44
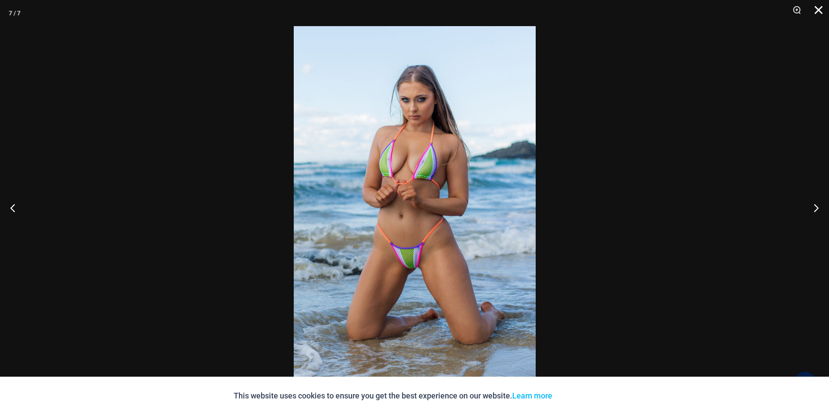
click at [814, 12] on button "Close" at bounding box center [816, 13] width 22 height 26
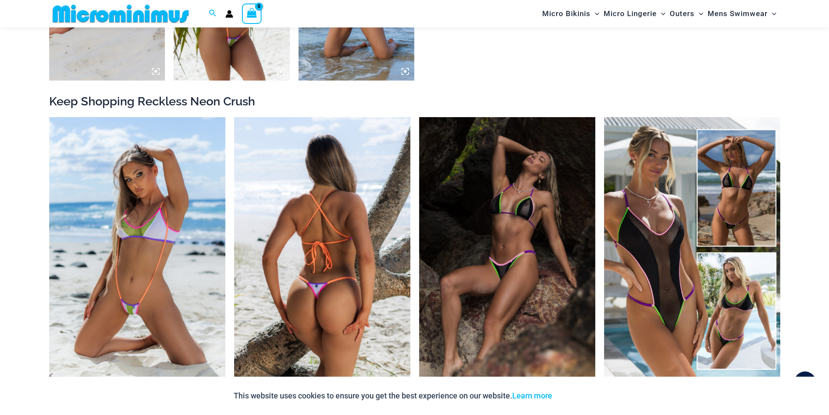
scroll to position [957, 0]
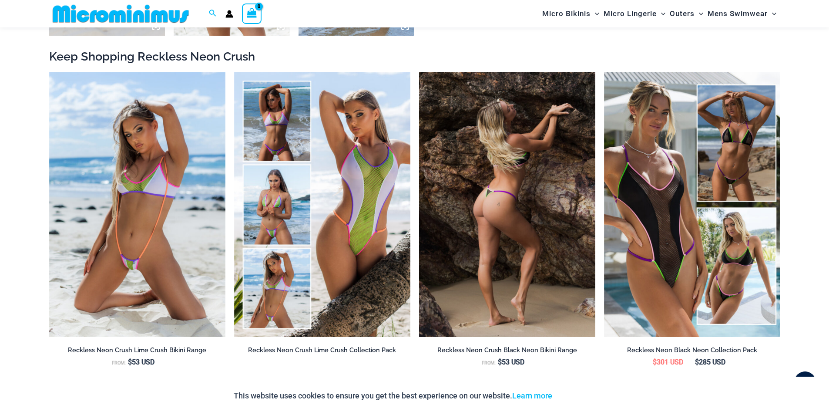
click at [439, 245] on img at bounding box center [507, 204] width 176 height 265
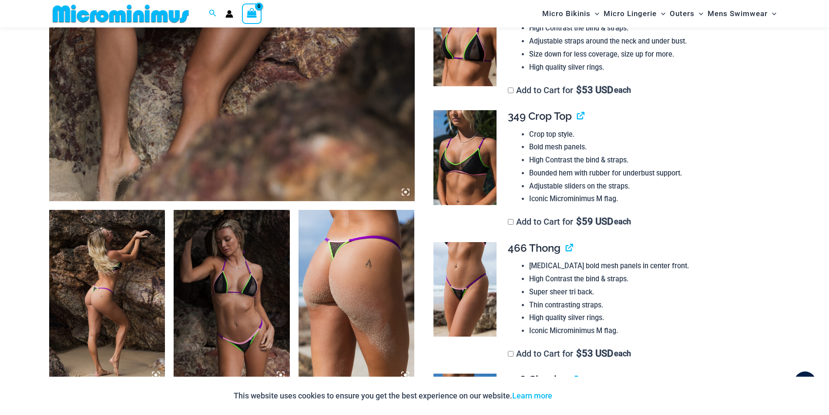
scroll to position [427, 0]
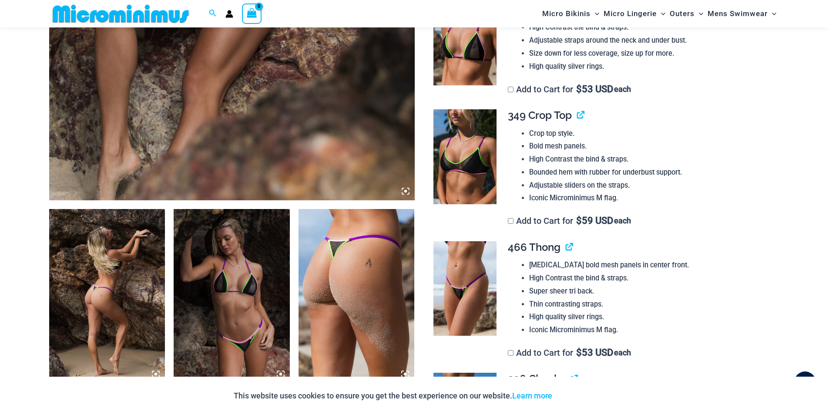
click at [141, 269] on img at bounding box center [107, 296] width 116 height 174
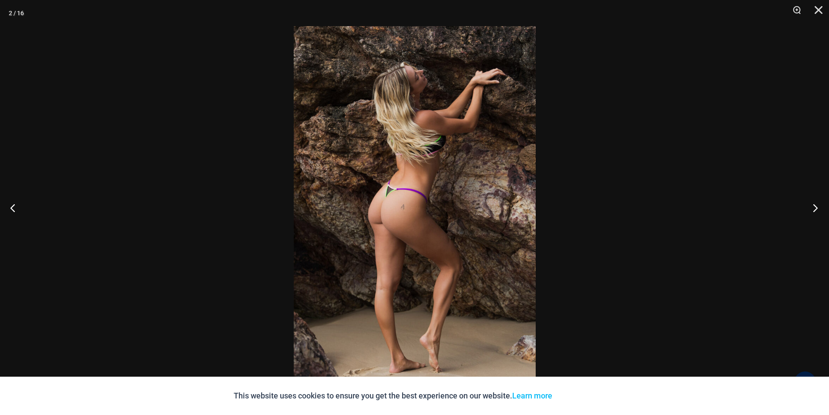
click at [802, 213] on button "Next" at bounding box center [812, 208] width 33 height 44
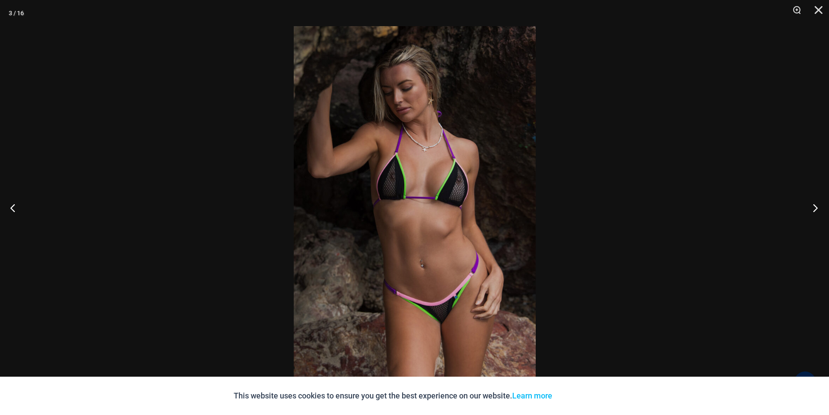
click at [807, 212] on button "Next" at bounding box center [812, 208] width 33 height 44
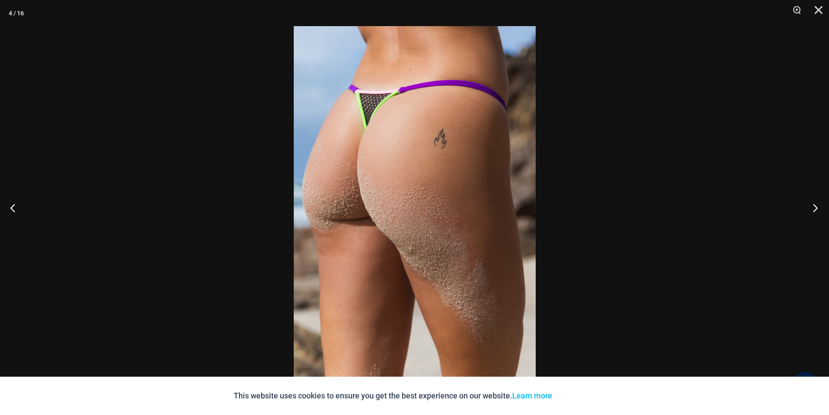
click at [807, 212] on button "Next" at bounding box center [812, 208] width 33 height 44
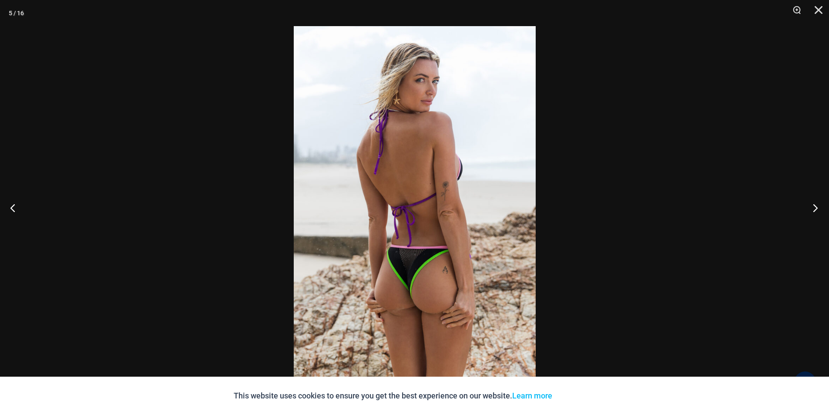
click at [807, 212] on button "Next" at bounding box center [812, 208] width 33 height 44
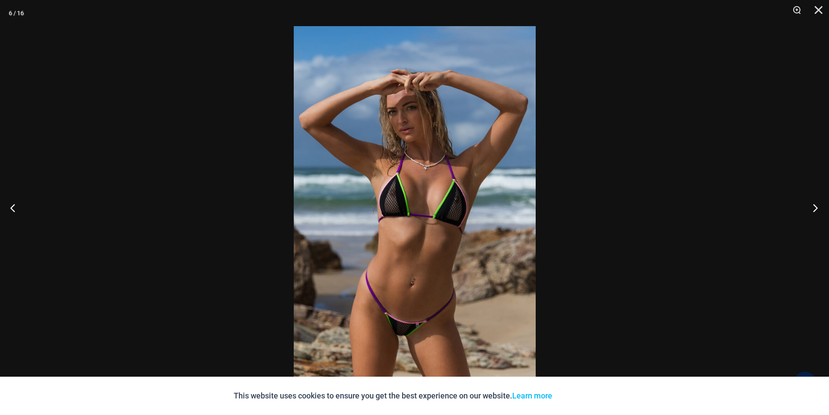
click at [807, 212] on button "Next" at bounding box center [812, 208] width 33 height 44
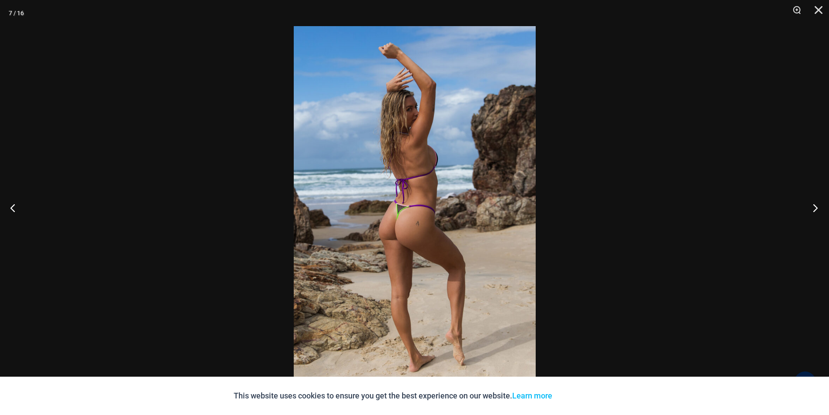
click at [807, 212] on button "Next" at bounding box center [812, 208] width 33 height 44
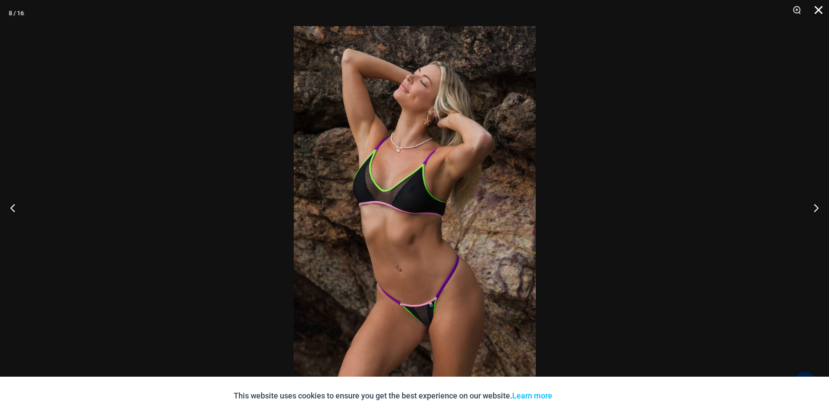
click at [814, 7] on button "Close" at bounding box center [816, 13] width 22 height 26
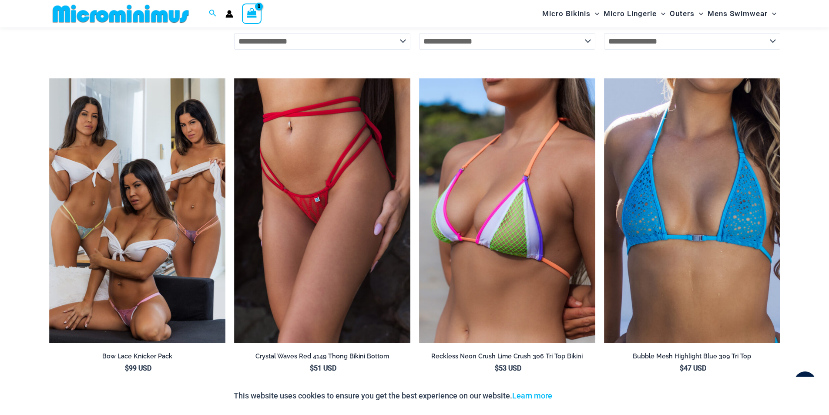
scroll to position [2647, 0]
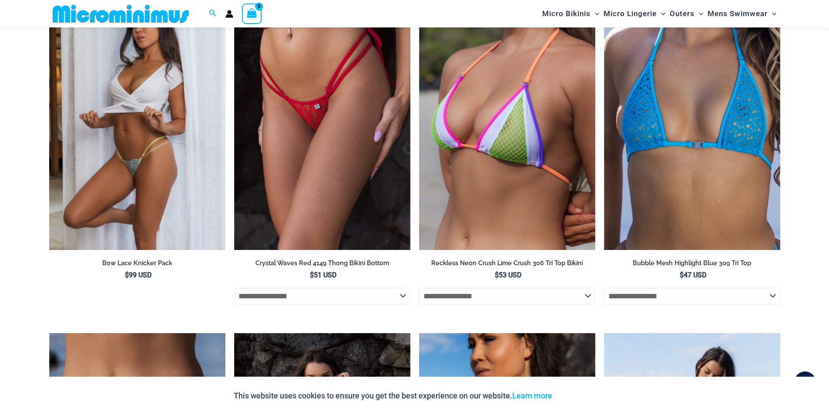
click at [143, 187] on img at bounding box center [137, 117] width 176 height 265
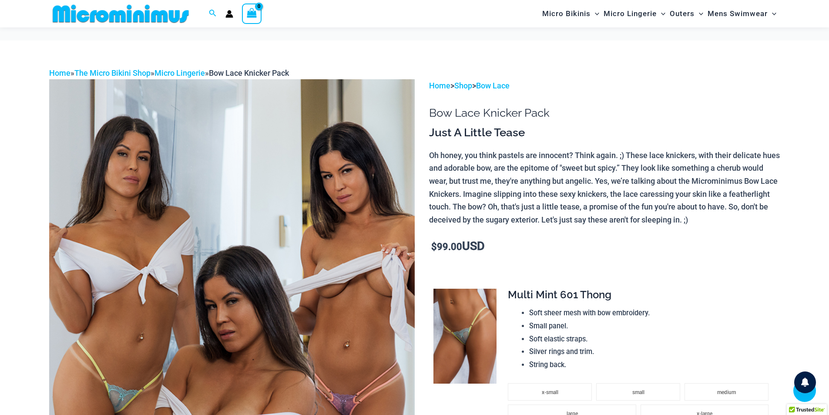
scroll to position [348, 0]
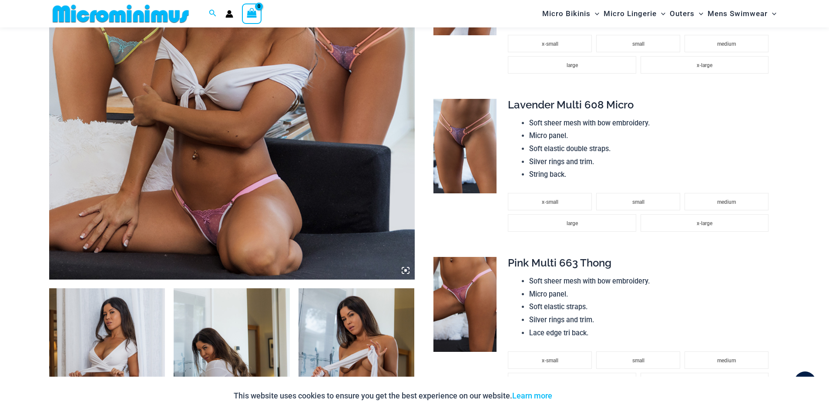
click at [128, 291] on img at bounding box center [107, 375] width 116 height 174
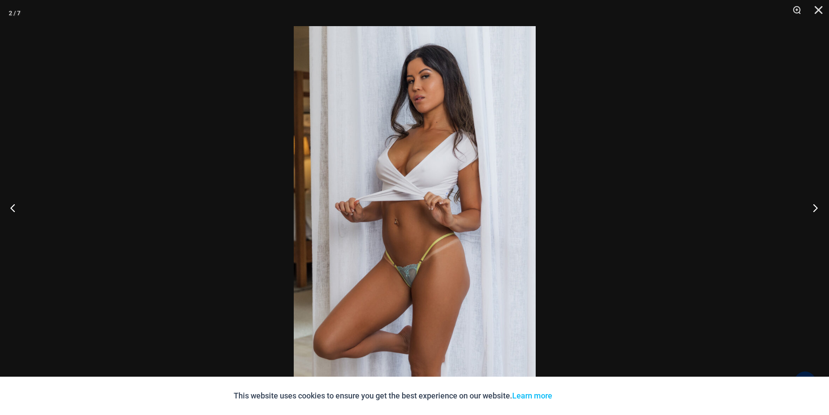
click at [812, 208] on button "Next" at bounding box center [812, 208] width 33 height 44
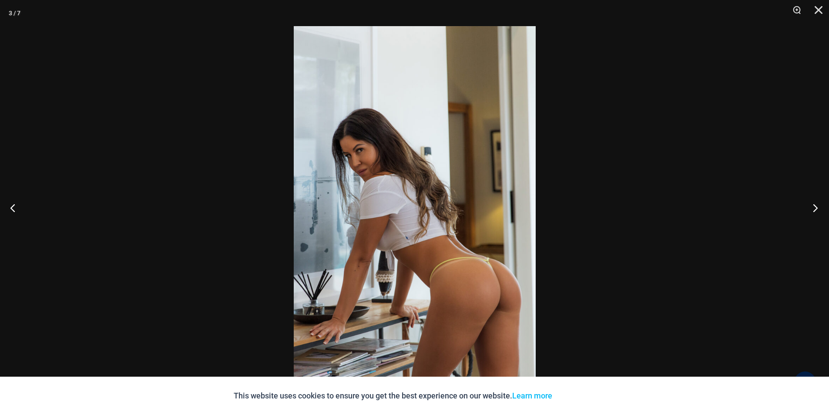
click at [812, 208] on button "Next" at bounding box center [812, 208] width 33 height 44
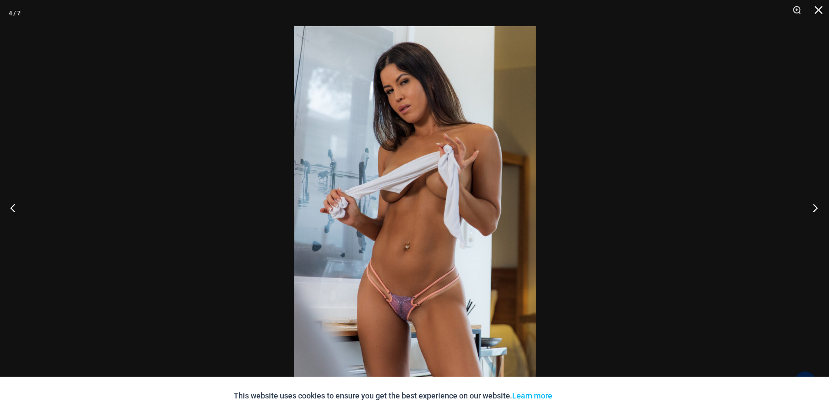
click at [812, 208] on button "Next" at bounding box center [812, 208] width 33 height 44
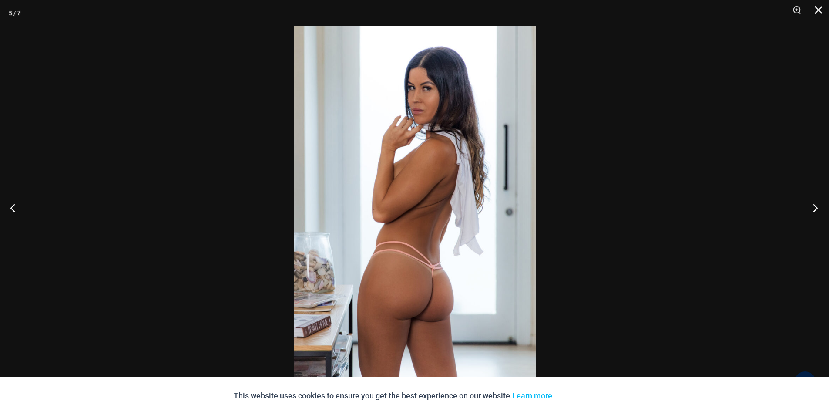
click at [812, 208] on button "Next" at bounding box center [812, 208] width 33 height 44
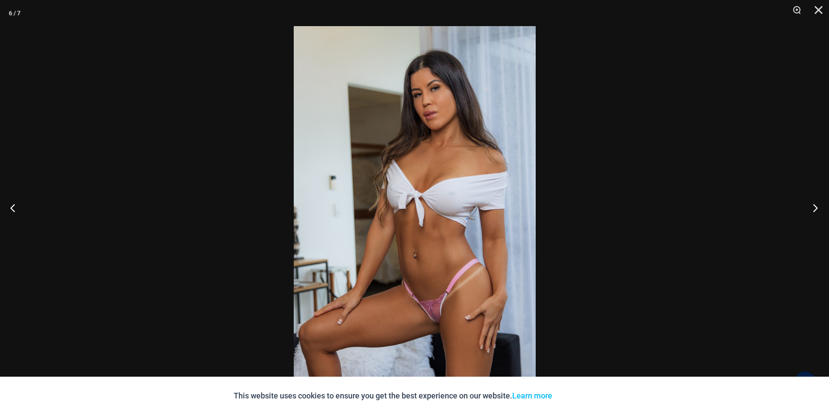
click at [812, 208] on button "Next" at bounding box center [812, 208] width 33 height 44
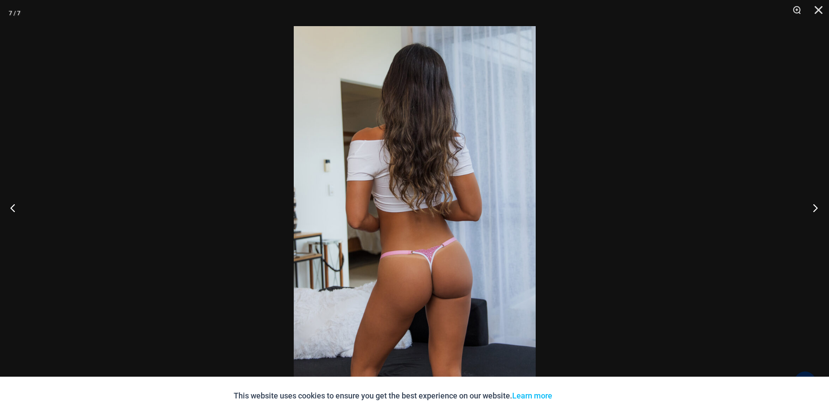
click at [812, 208] on button "Next" at bounding box center [812, 208] width 33 height 44
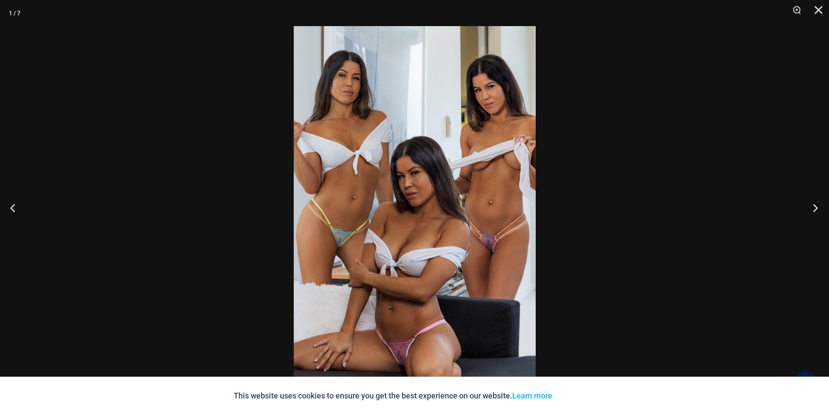
click at [812, 208] on button "Next" at bounding box center [812, 208] width 33 height 44
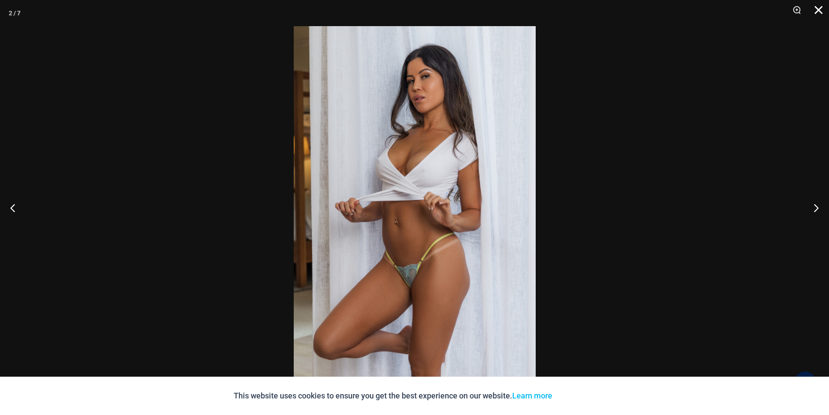
click at [816, 15] on button "Close" at bounding box center [816, 13] width 22 height 26
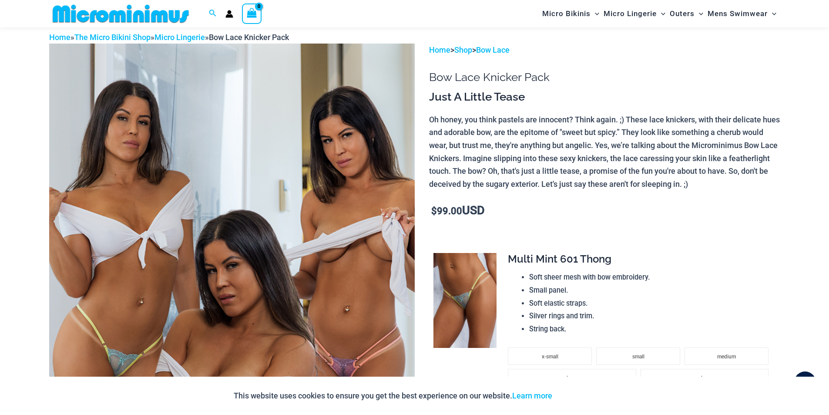
scroll to position [0, 0]
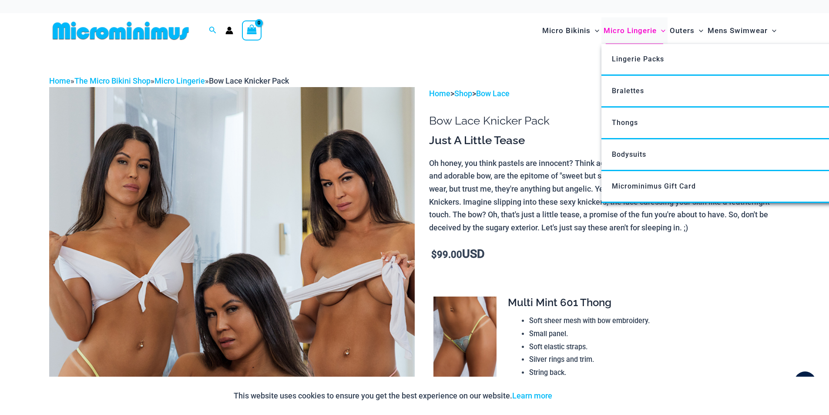
click at [621, 34] on span "Micro Lingerie" at bounding box center [630, 31] width 53 height 22
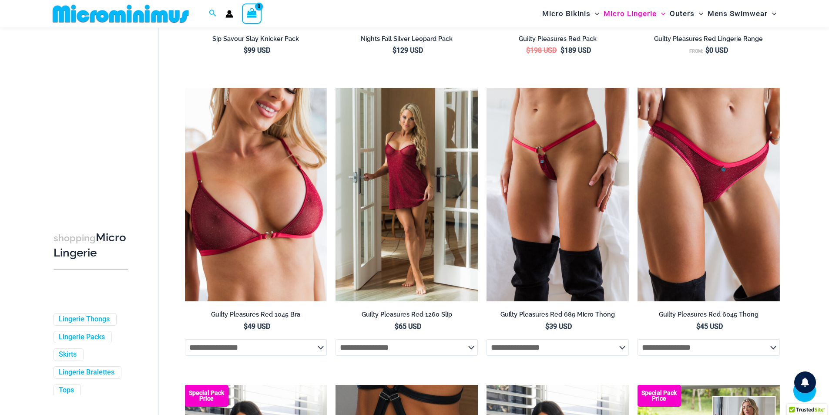
scroll to position [341, 0]
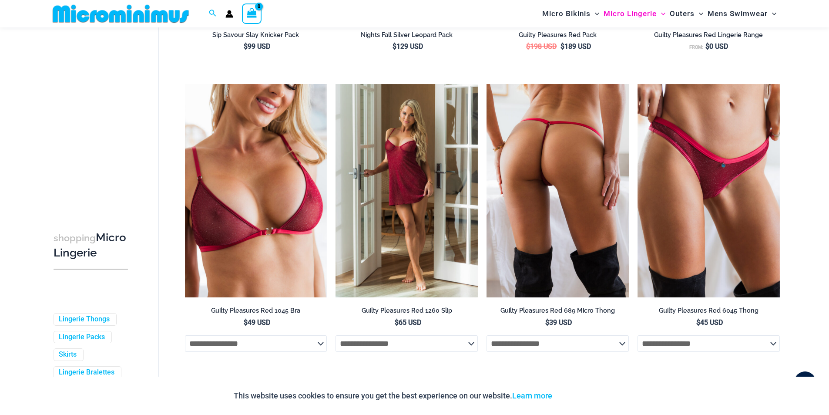
click at [536, 161] on img at bounding box center [558, 190] width 142 height 213
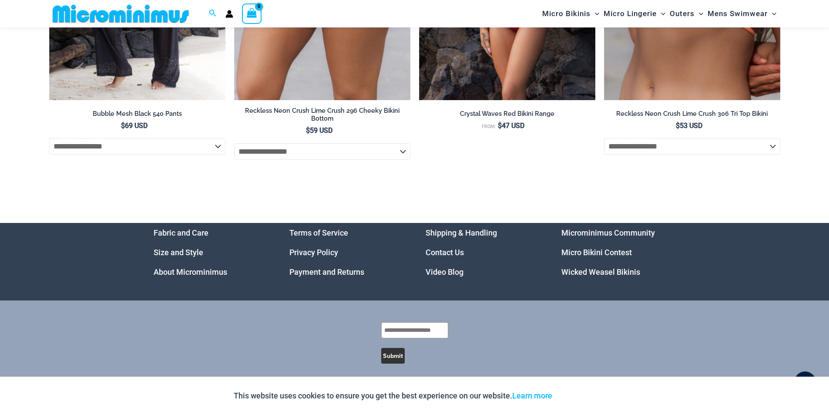
scroll to position [3134, 0]
